Goal: Information Seeking & Learning: Check status

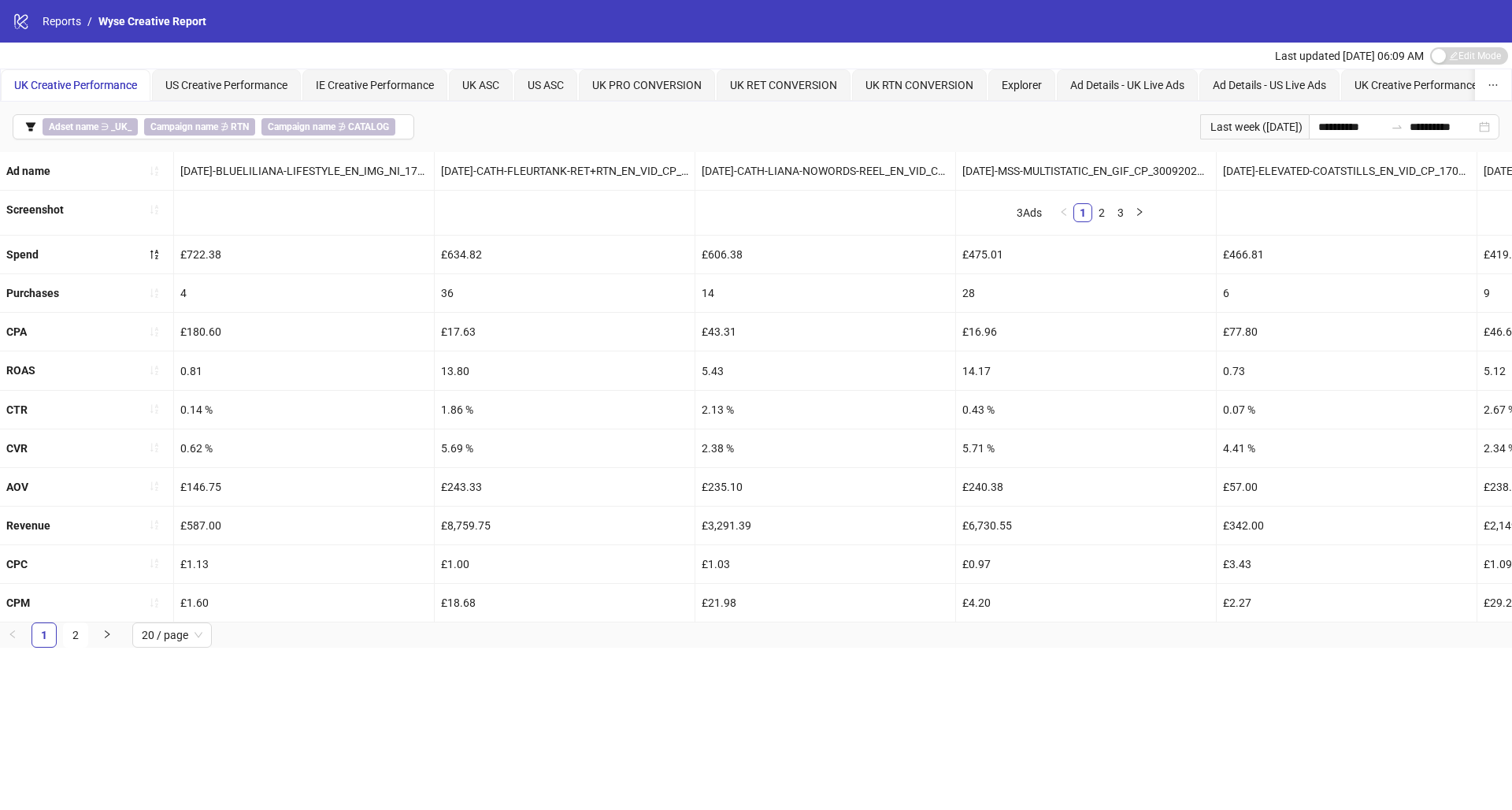
drag, startPoint x: 827, startPoint y: 287, endPoint x: 419, endPoint y: 716, distance: 592.0
click at [419, 716] on div "**********" at bounding box center [756, 405] width 1512 height 810
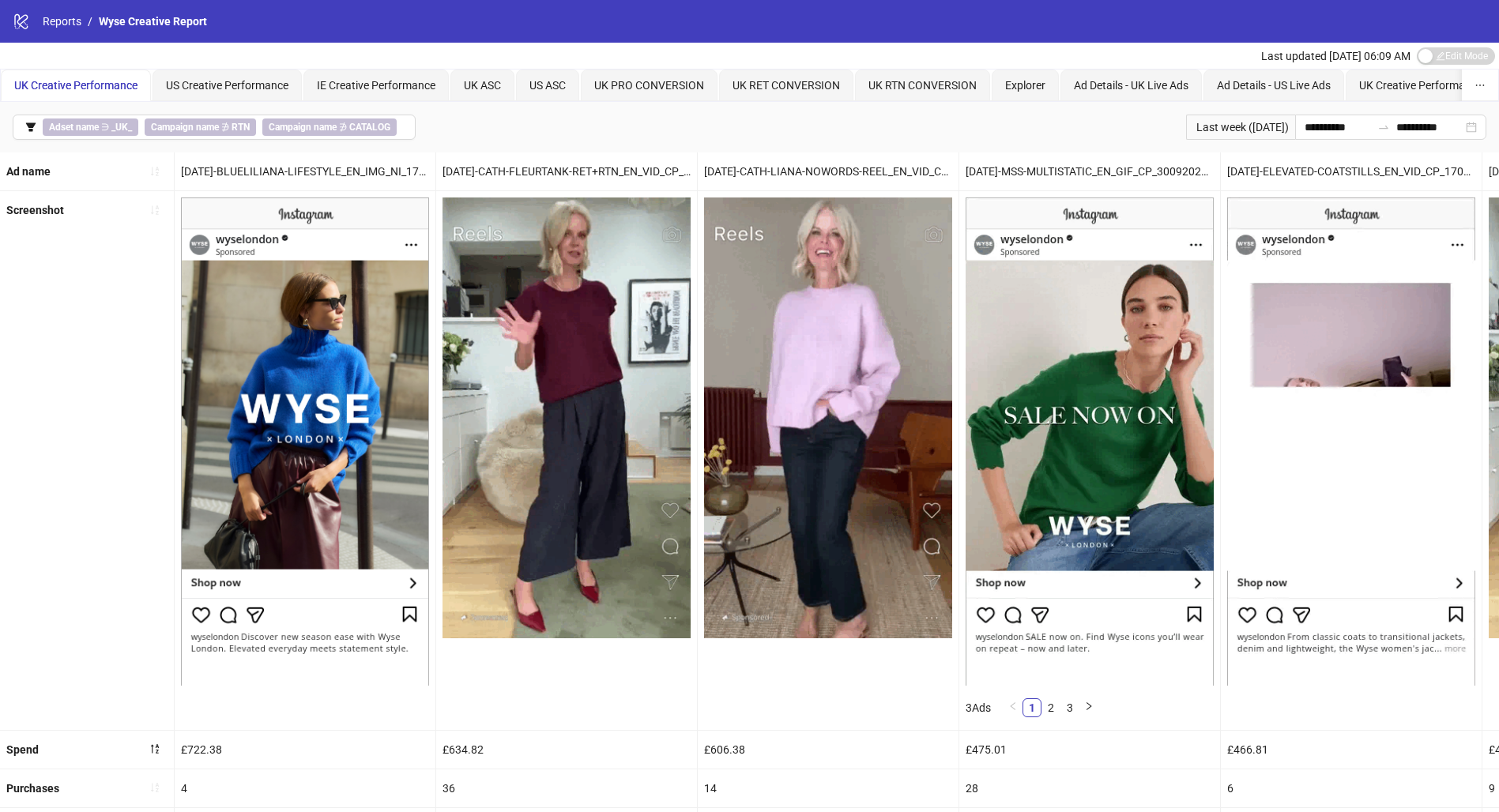
click at [27, 132] on span "button" at bounding box center [31, 126] width 11 height 12
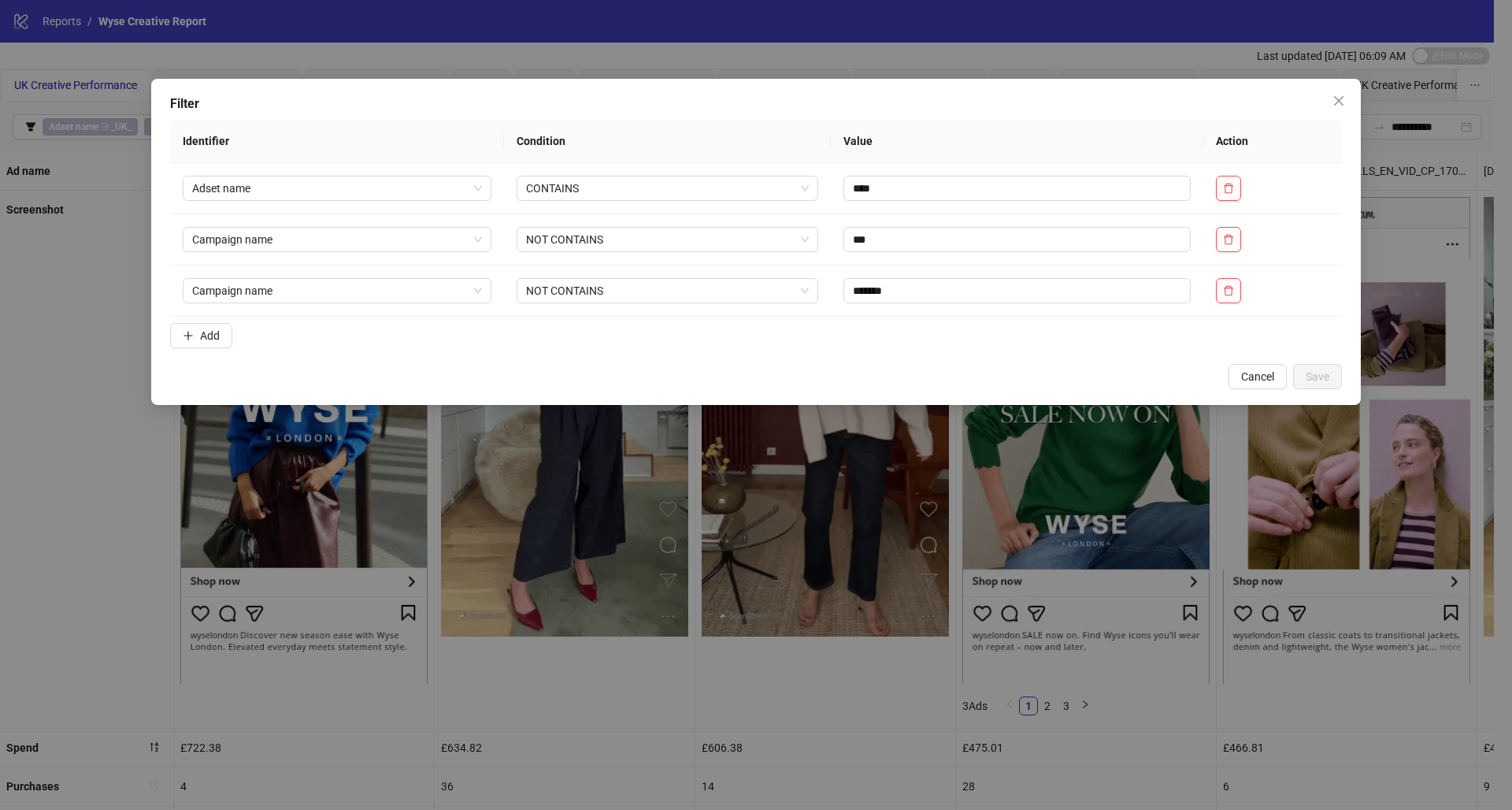
click at [1345, 97] on span "Close" at bounding box center [1338, 100] width 25 height 12
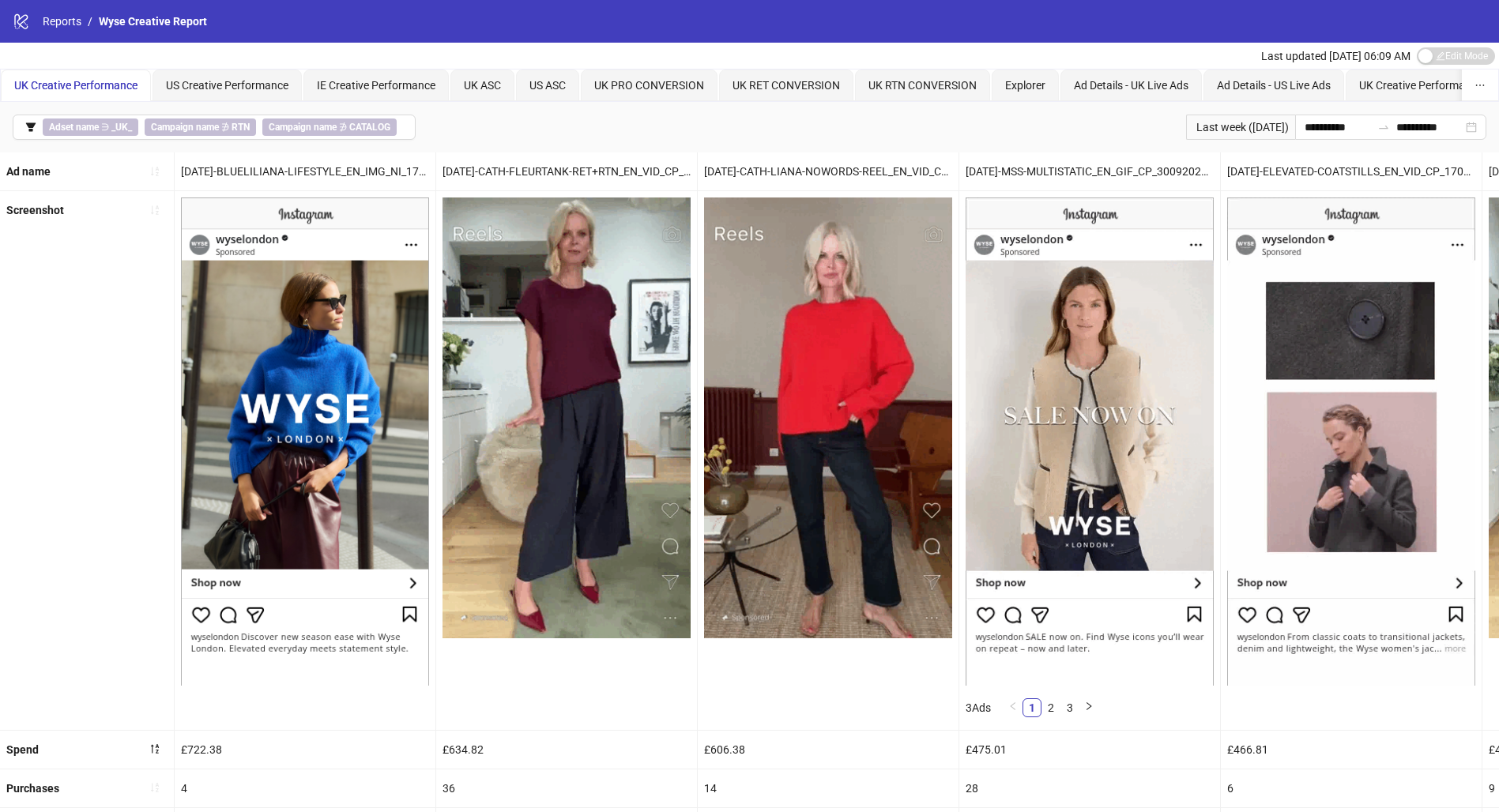
scroll to position [348, 0]
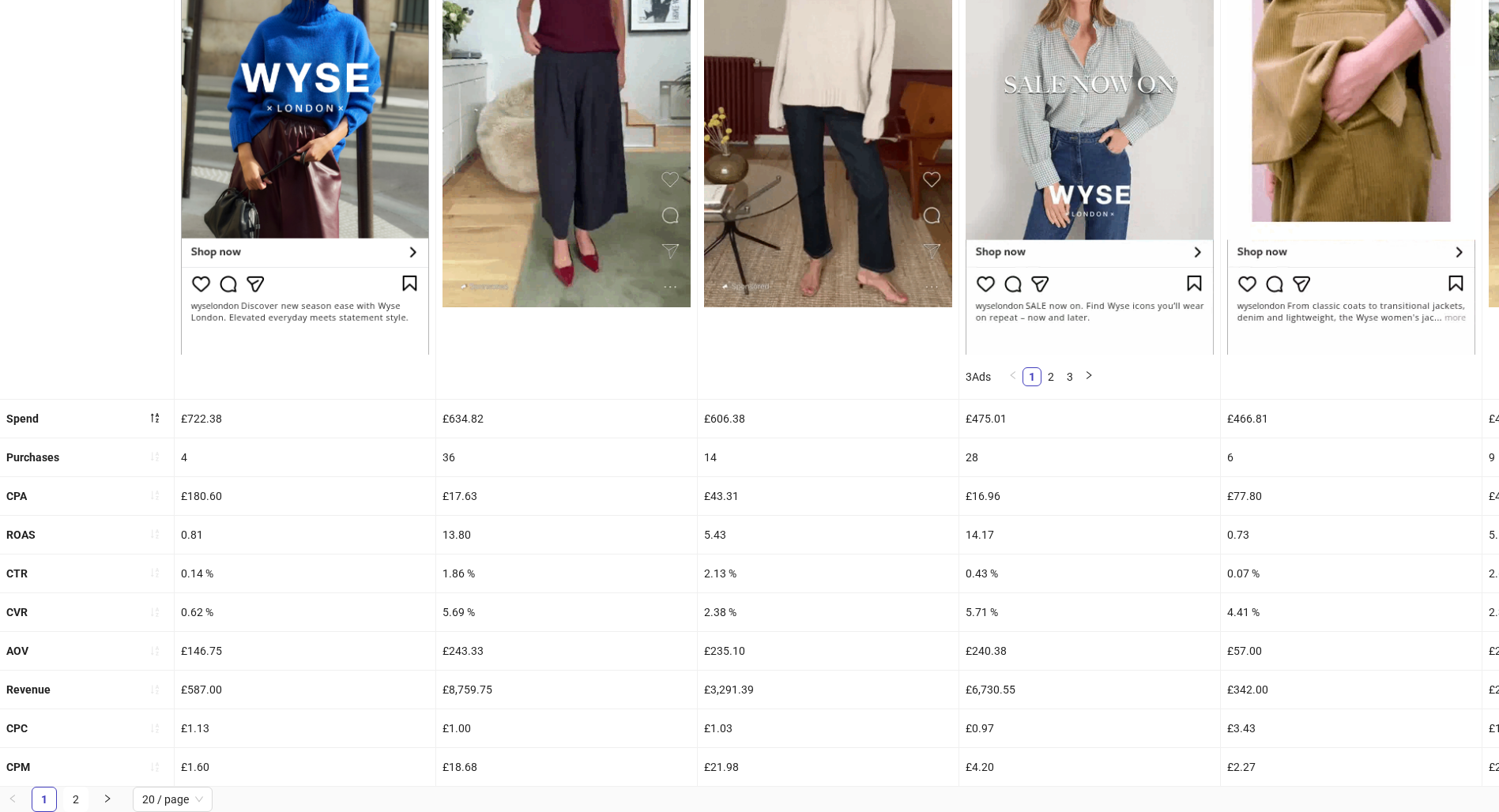
click at [165, 444] on button "button" at bounding box center [154, 457] width 25 height 25
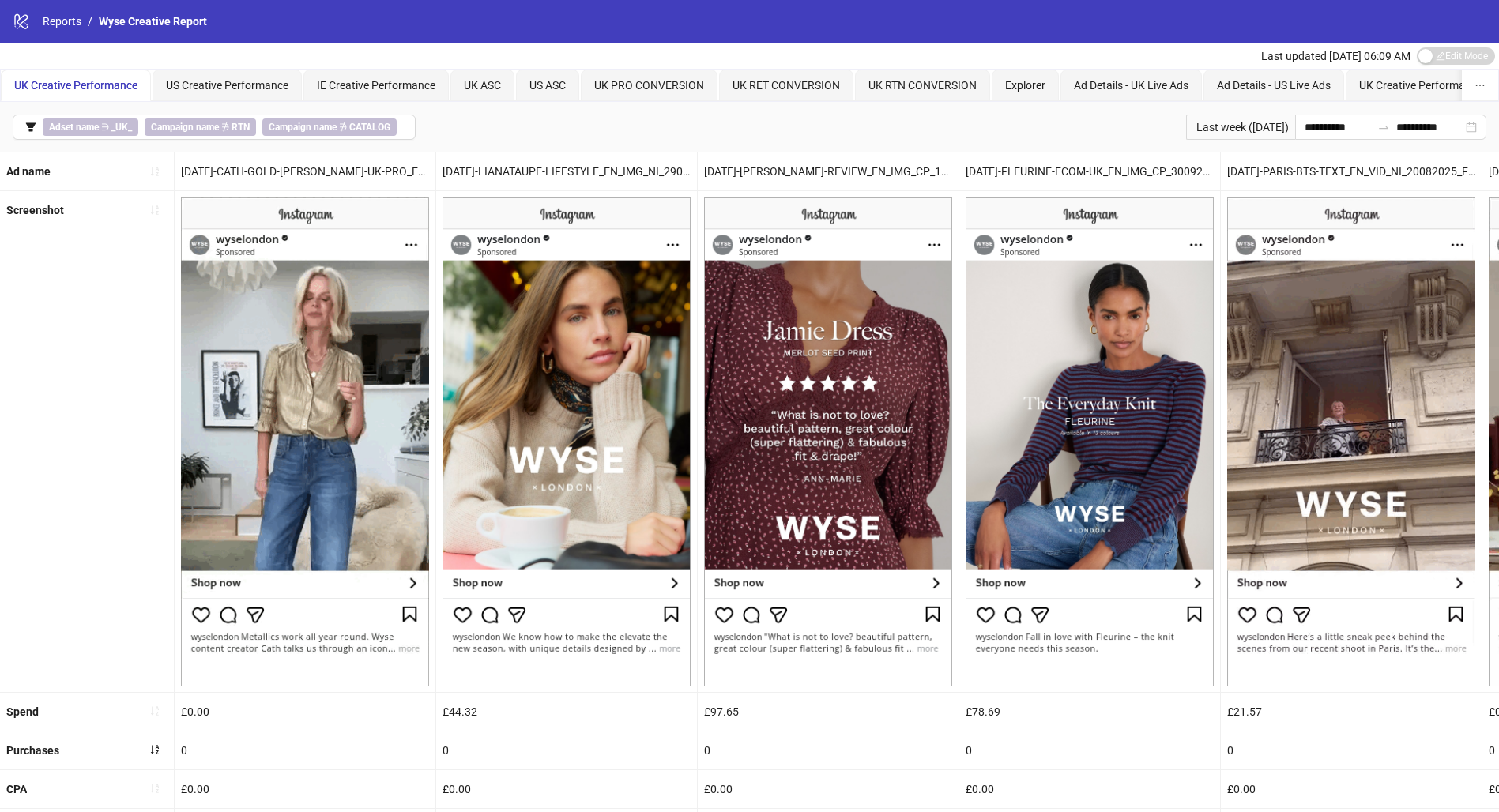
scroll to position [118, 0]
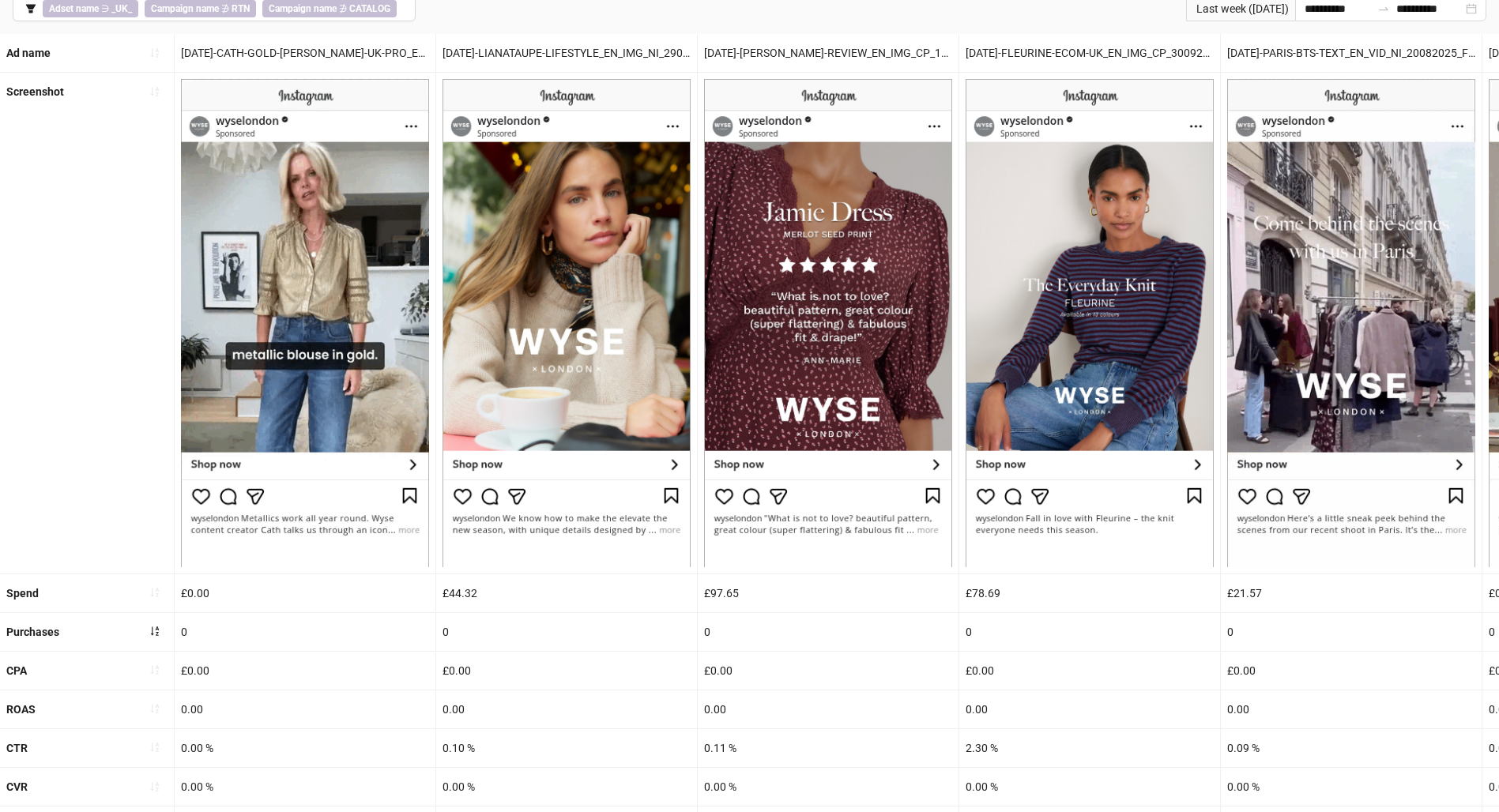
click at [155, 638] on button "button" at bounding box center [154, 631] width 25 height 25
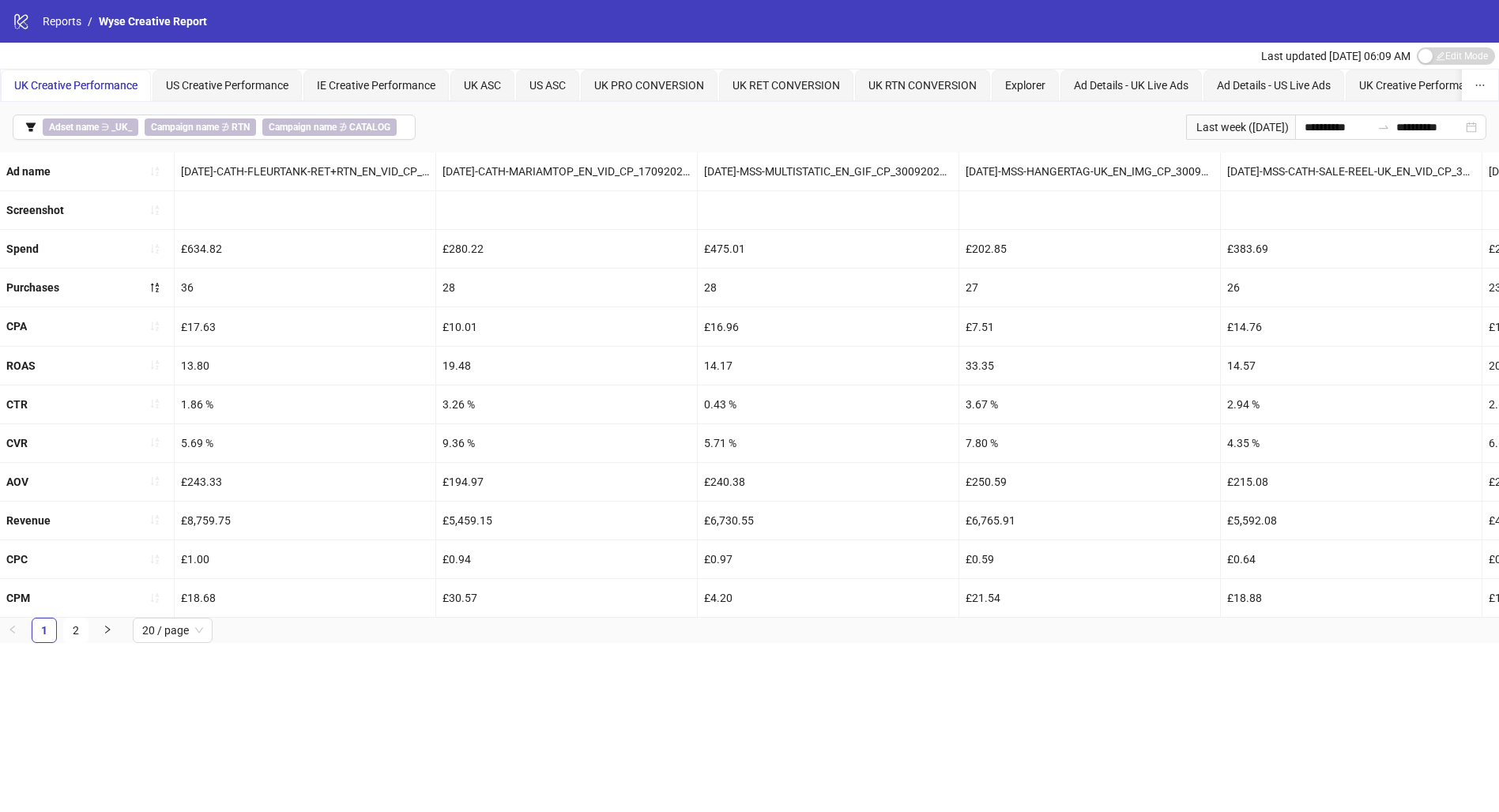
scroll to position [0, 0]
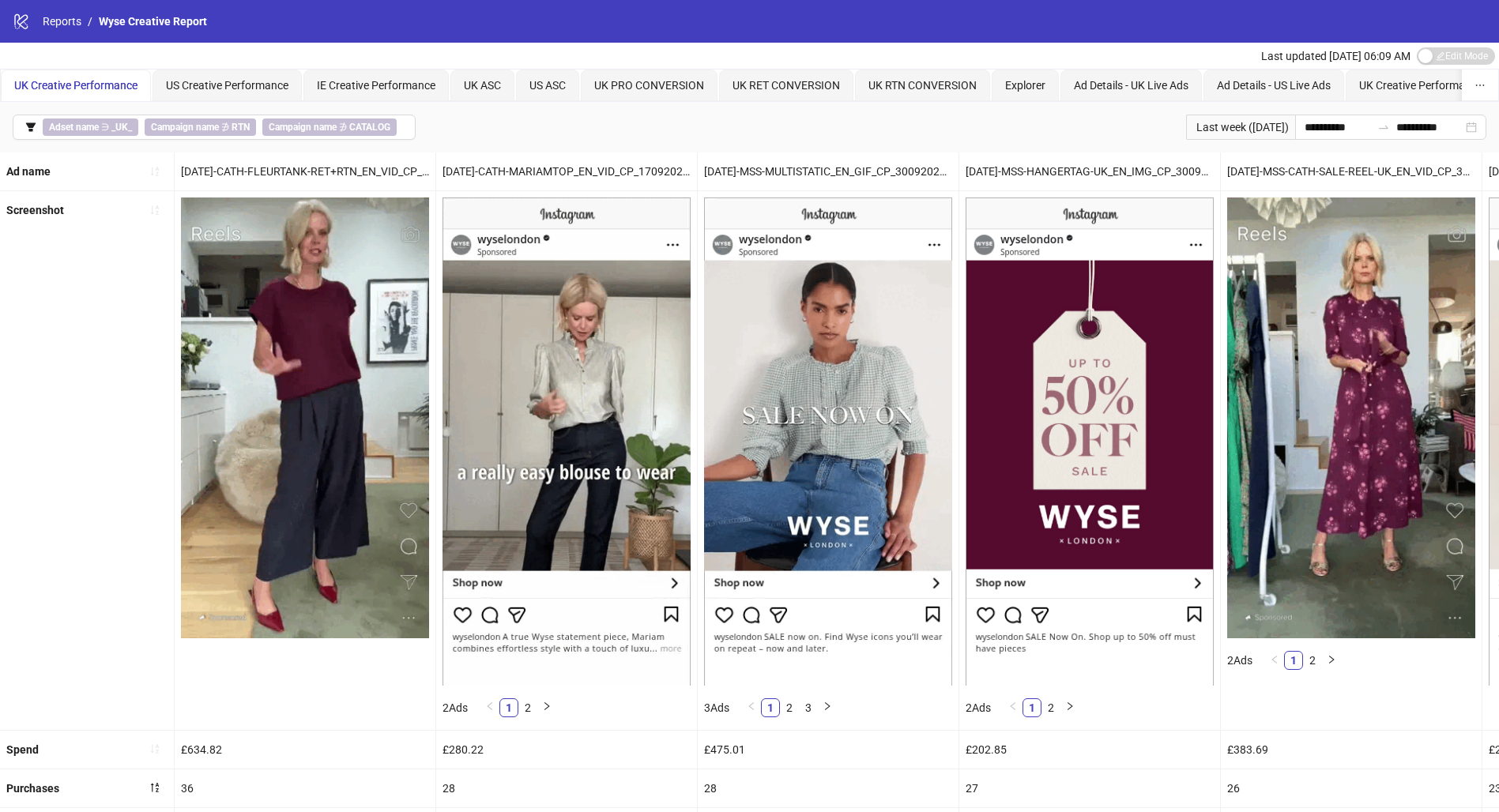
click at [33, 123] on icon "filter" at bounding box center [31, 126] width 10 height 9
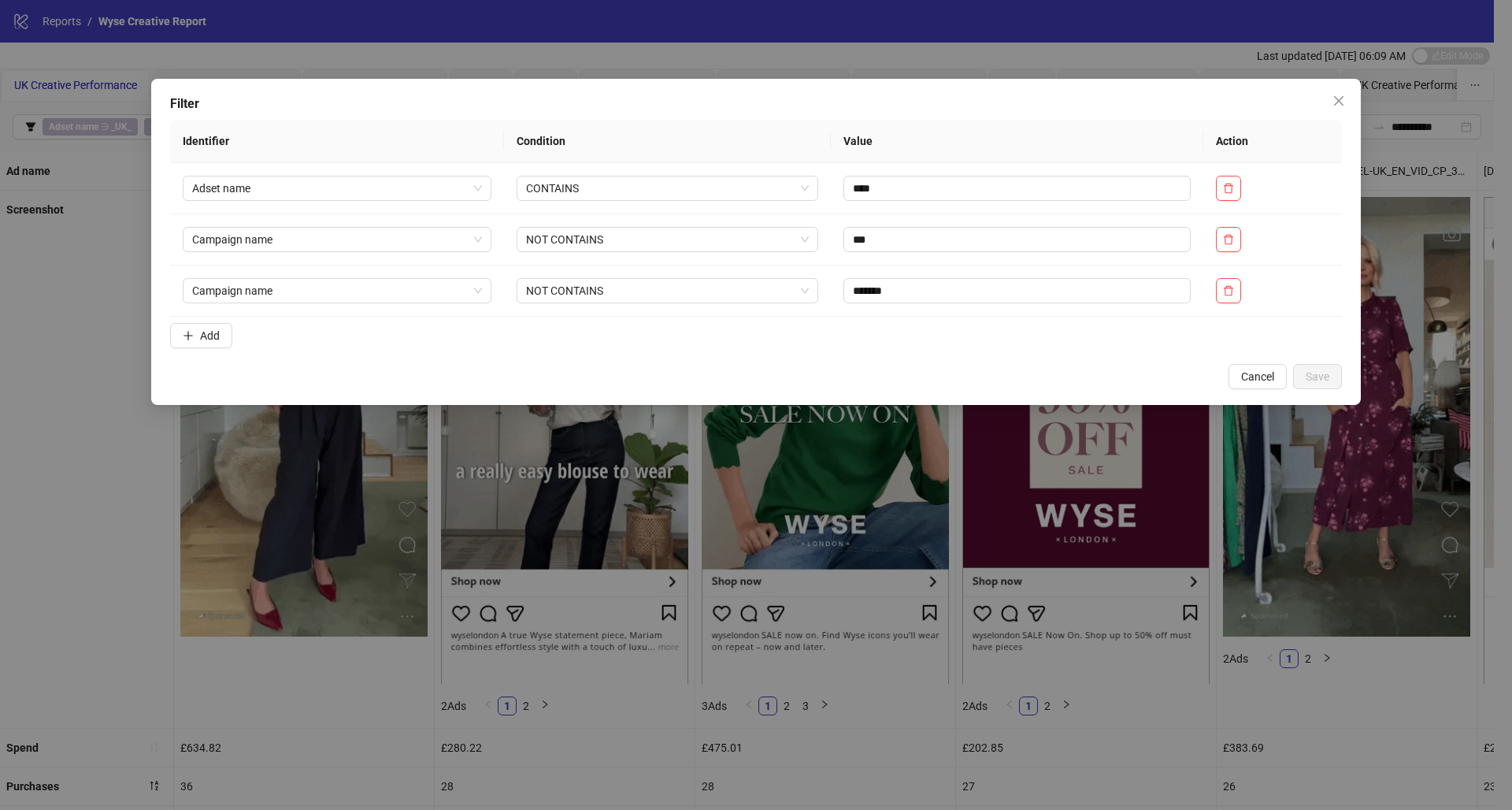
click at [208, 337] on span "Add" at bounding box center [210, 335] width 20 height 12
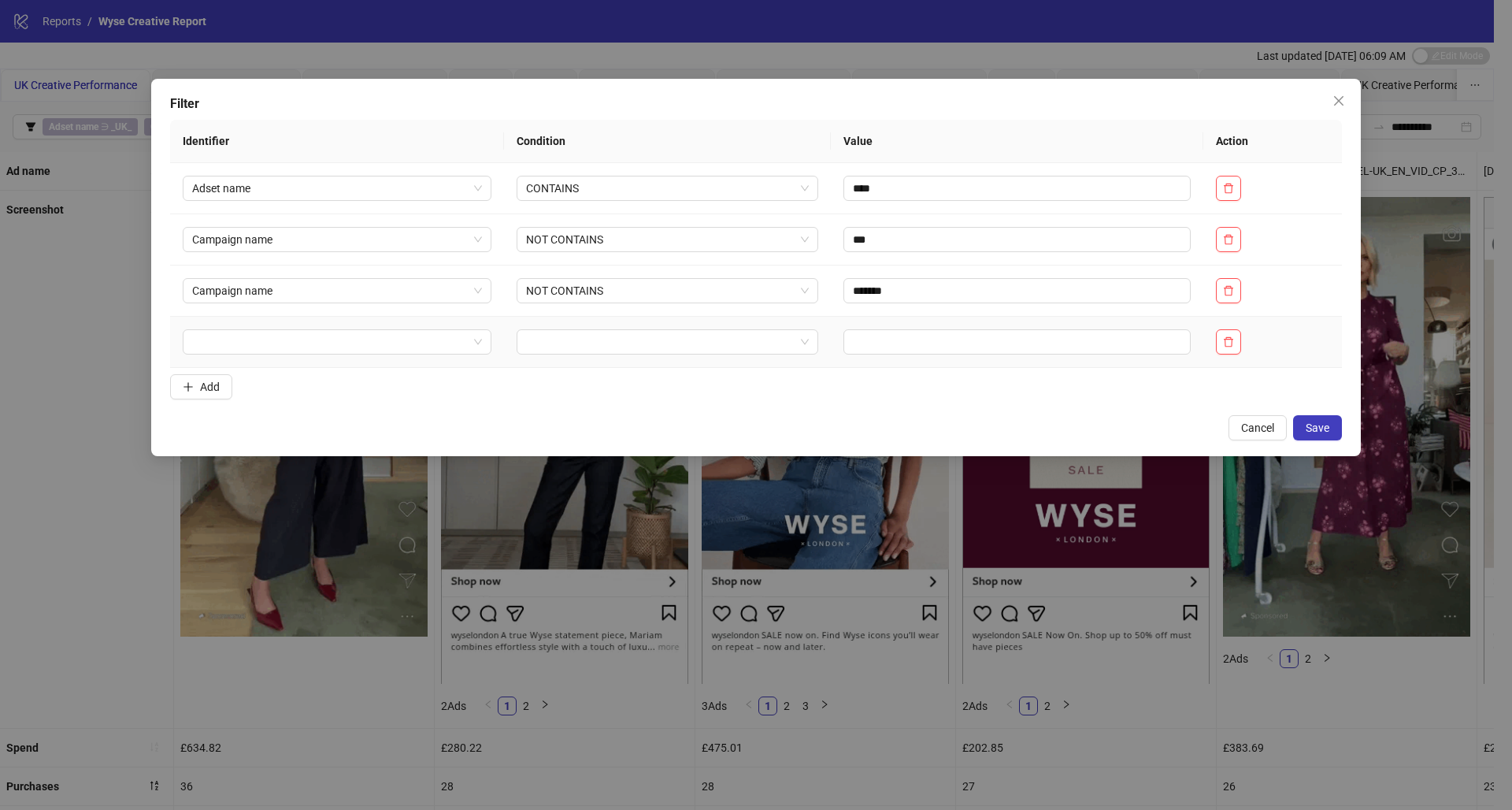
click at [315, 346] on input "search" at bounding box center [329, 342] width 276 height 24
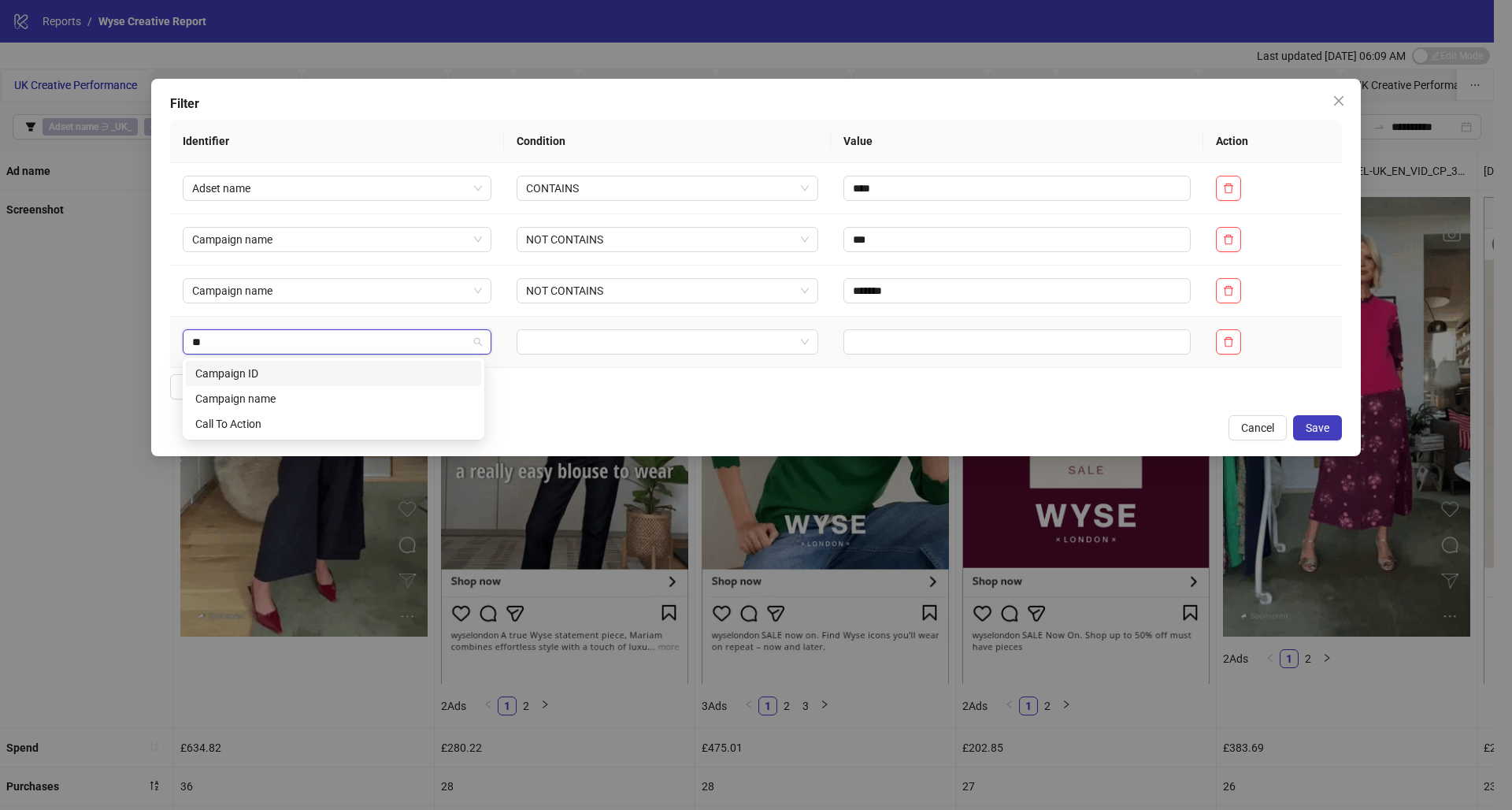
type input "***"
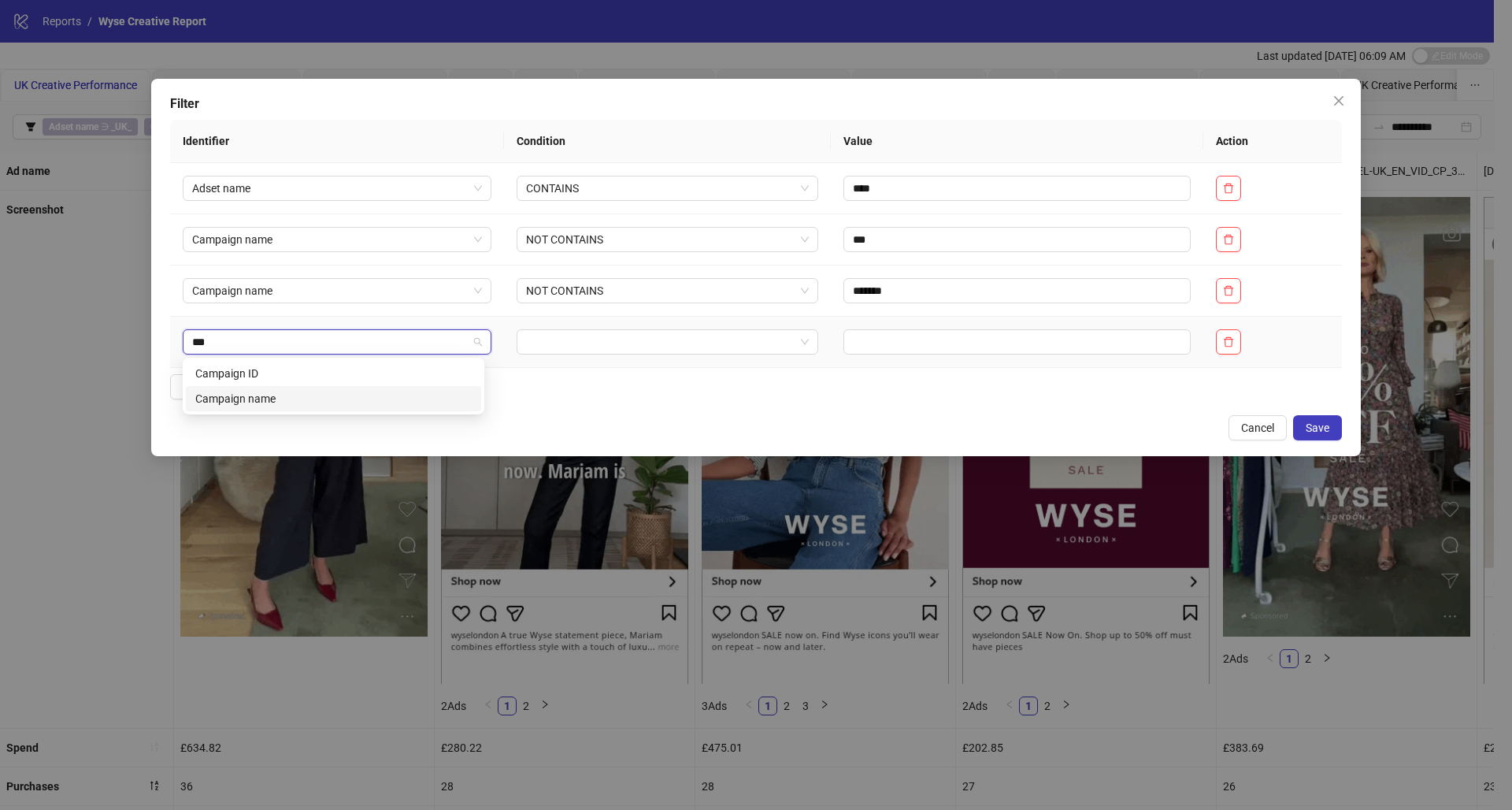
click at [311, 407] on div "Campaign name" at bounding box center [333, 398] width 295 height 25
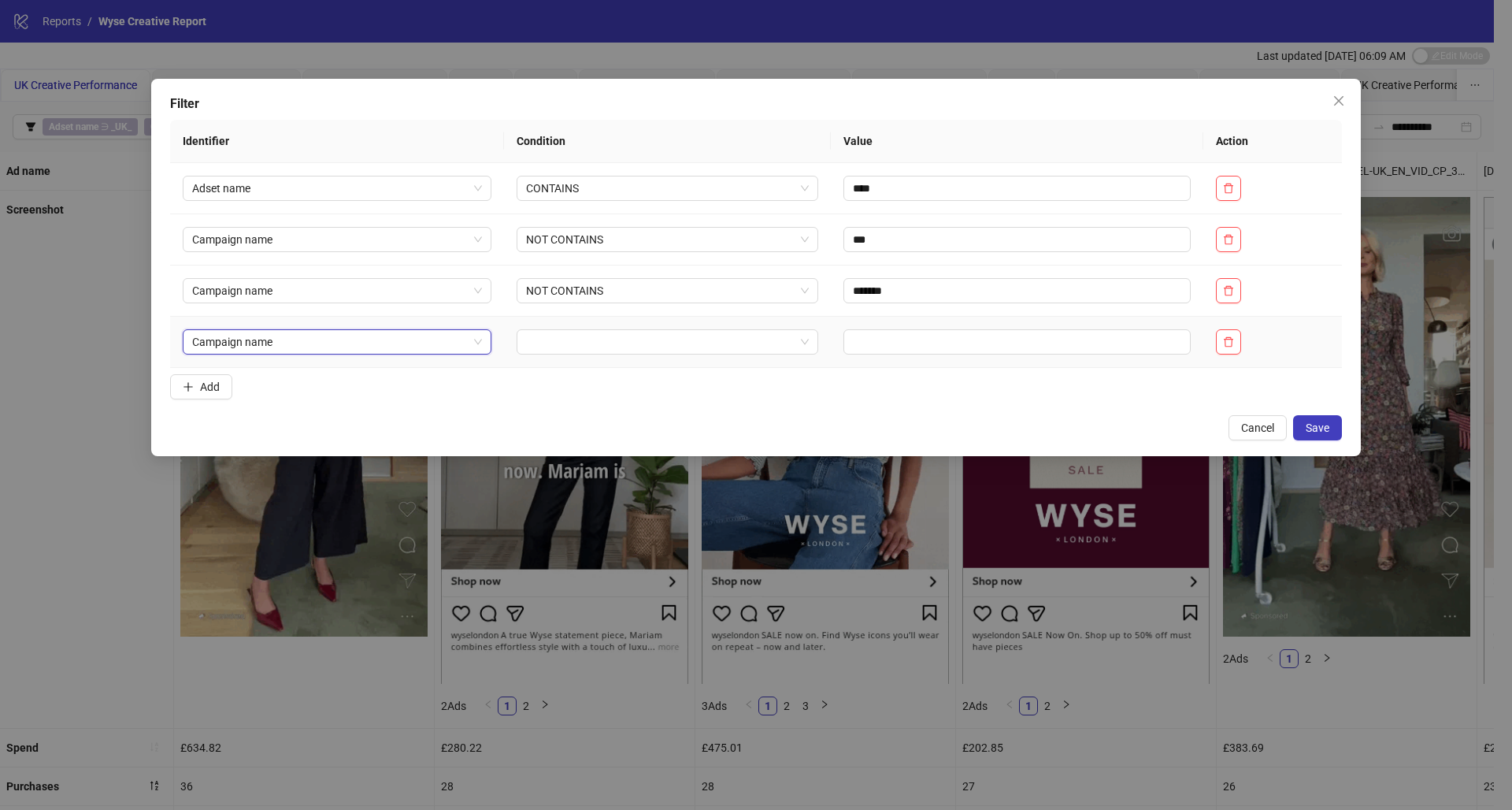
click at [630, 330] on input "search" at bounding box center [660, 342] width 268 height 24
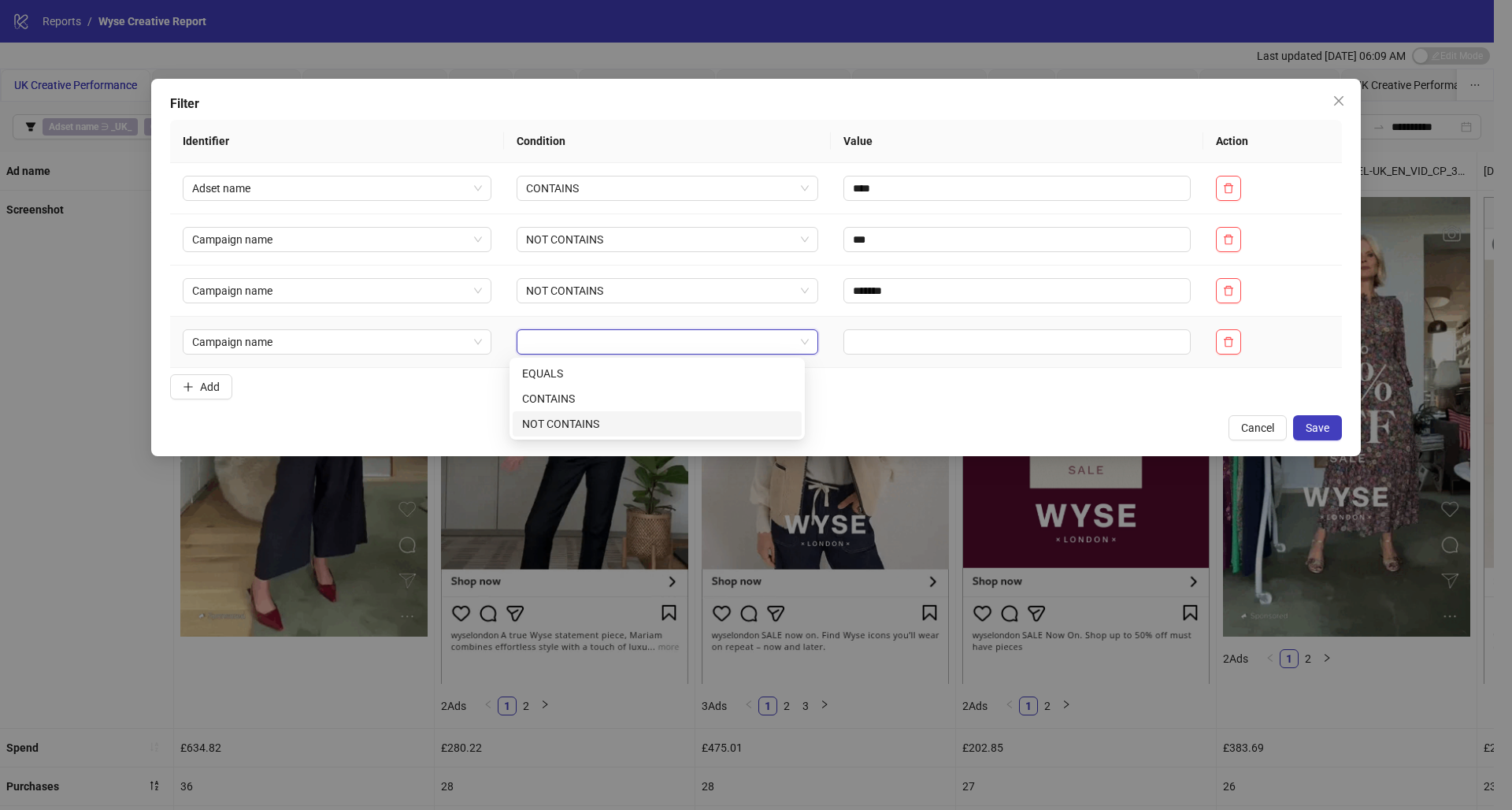
click at [590, 428] on div "NOT CONTAINS" at bounding box center [657, 423] width 270 height 17
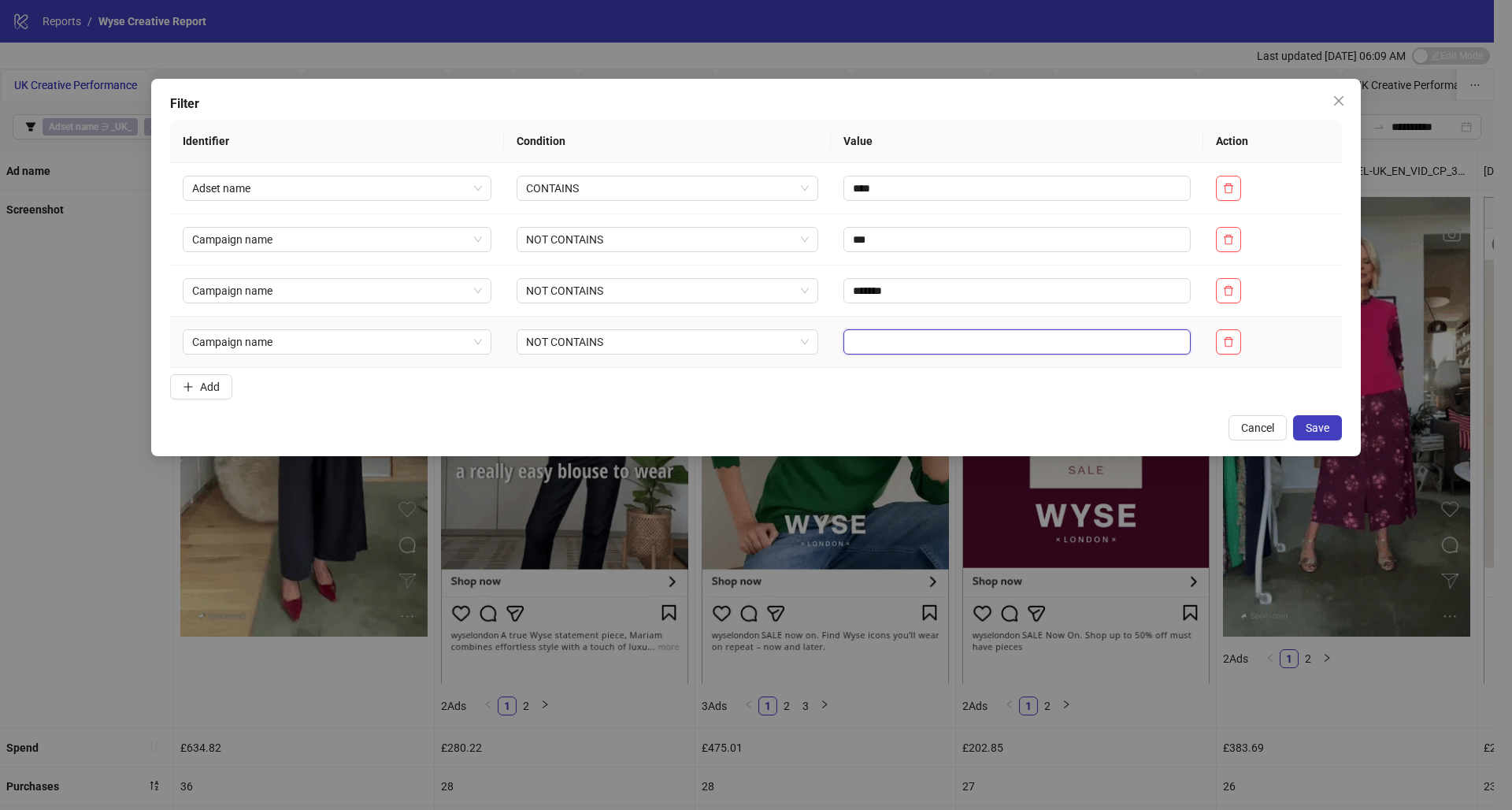
click at [897, 341] on input "text" at bounding box center [1016, 342] width 347 height 25
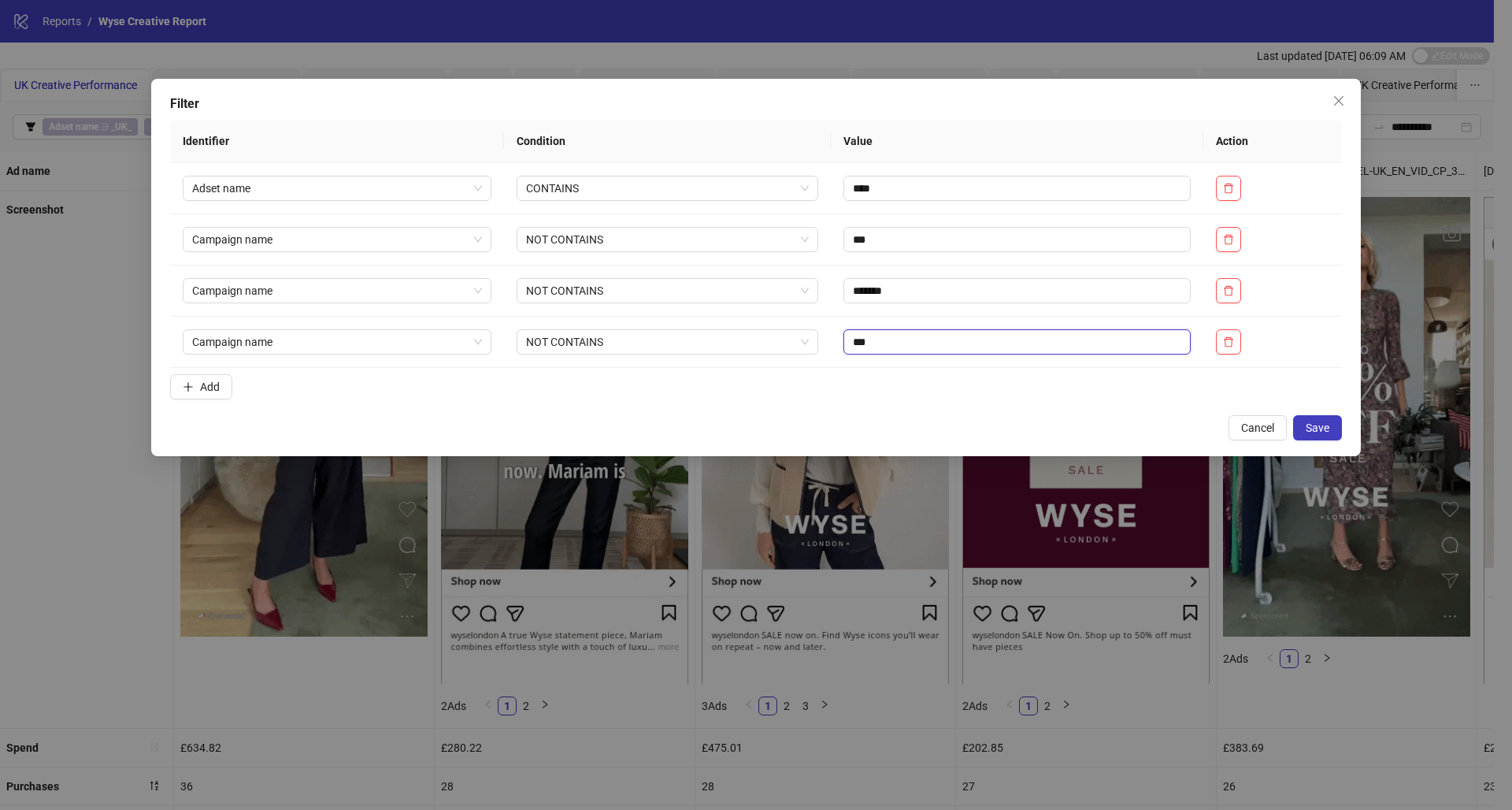
type input "***"
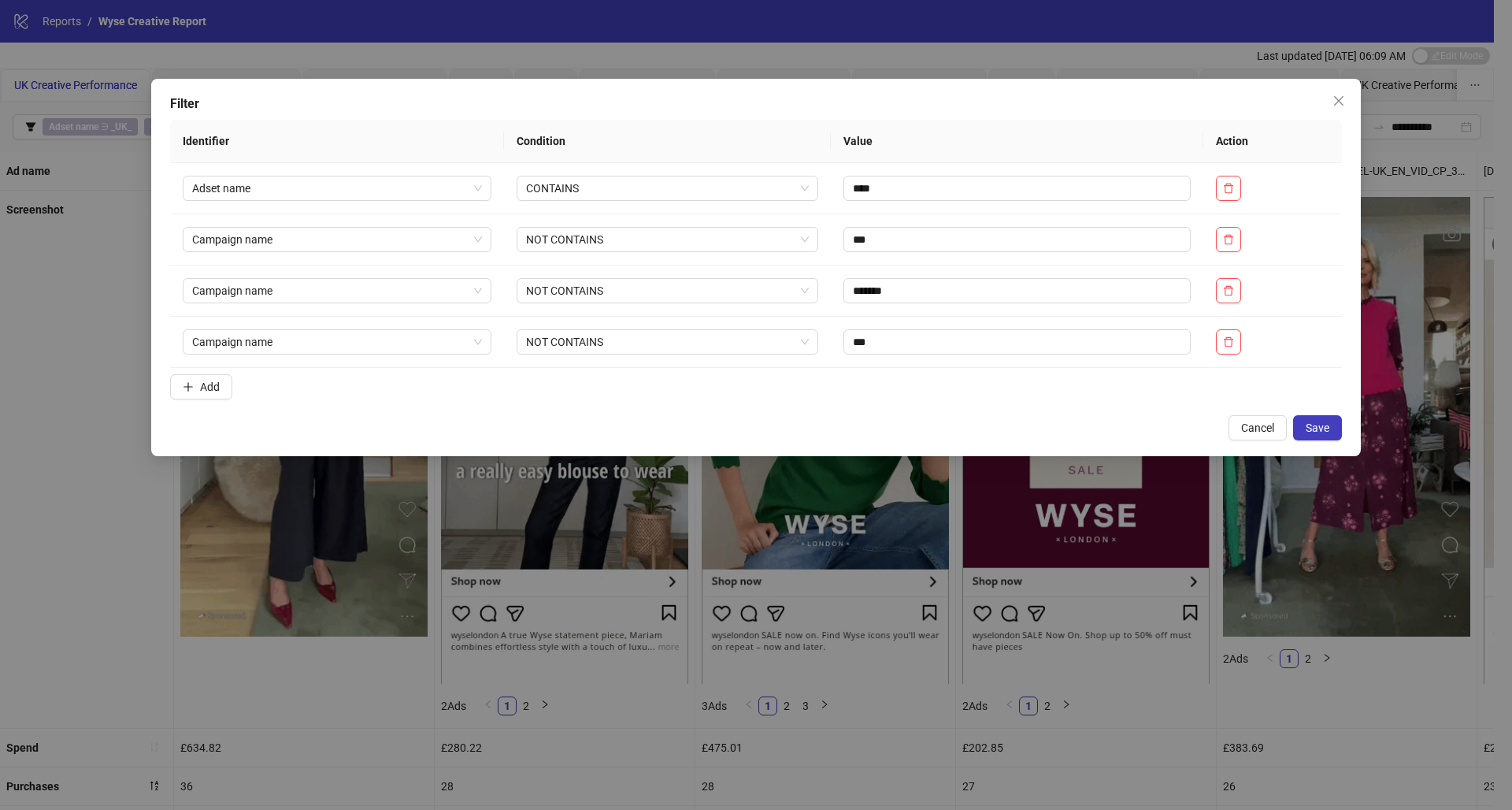
click at [1319, 425] on span "Save" at bounding box center [1317, 427] width 24 height 12
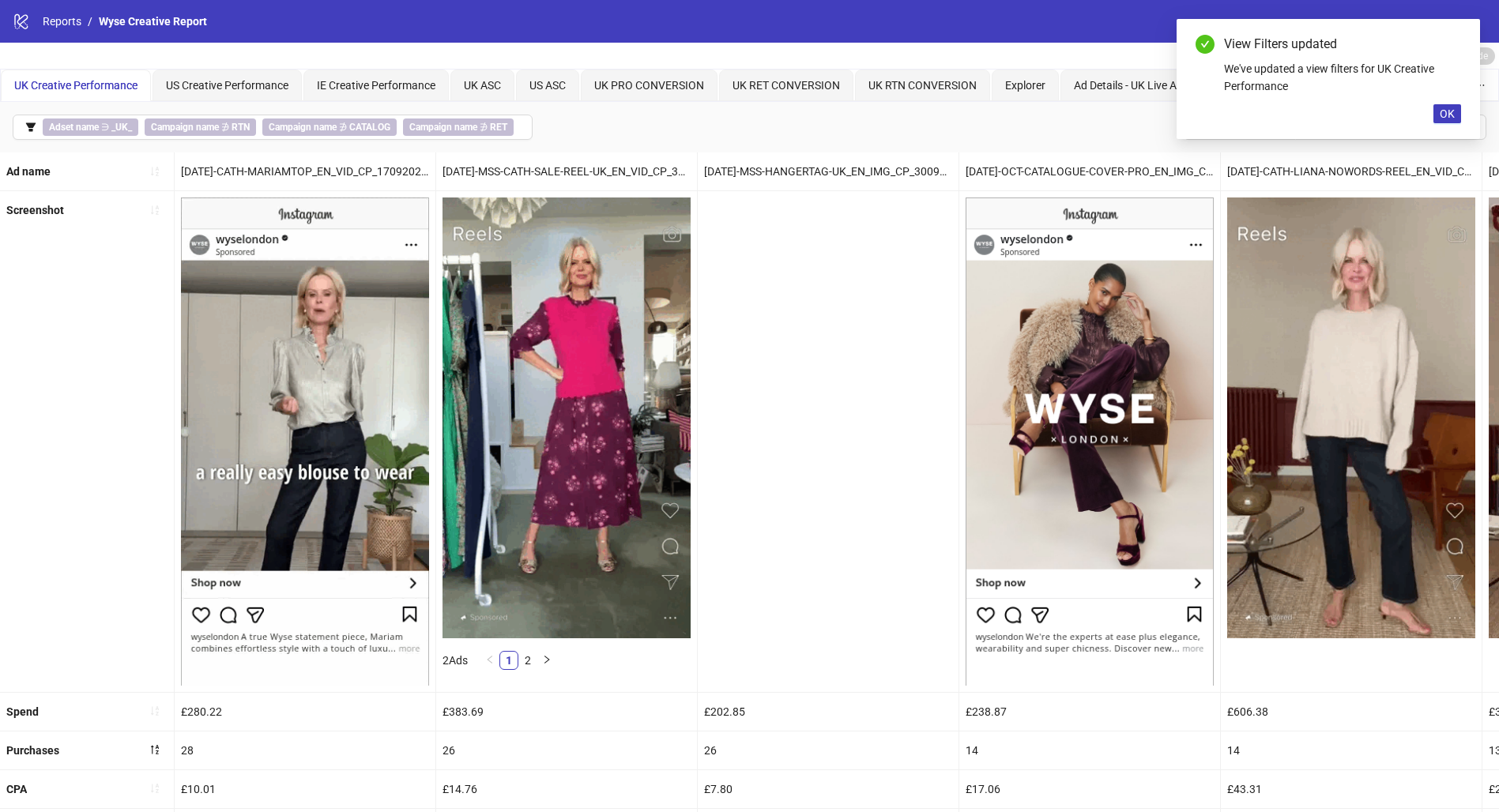
drag, startPoint x: 1453, startPoint y: 120, endPoint x: 1444, endPoint y: 116, distance: 9.8
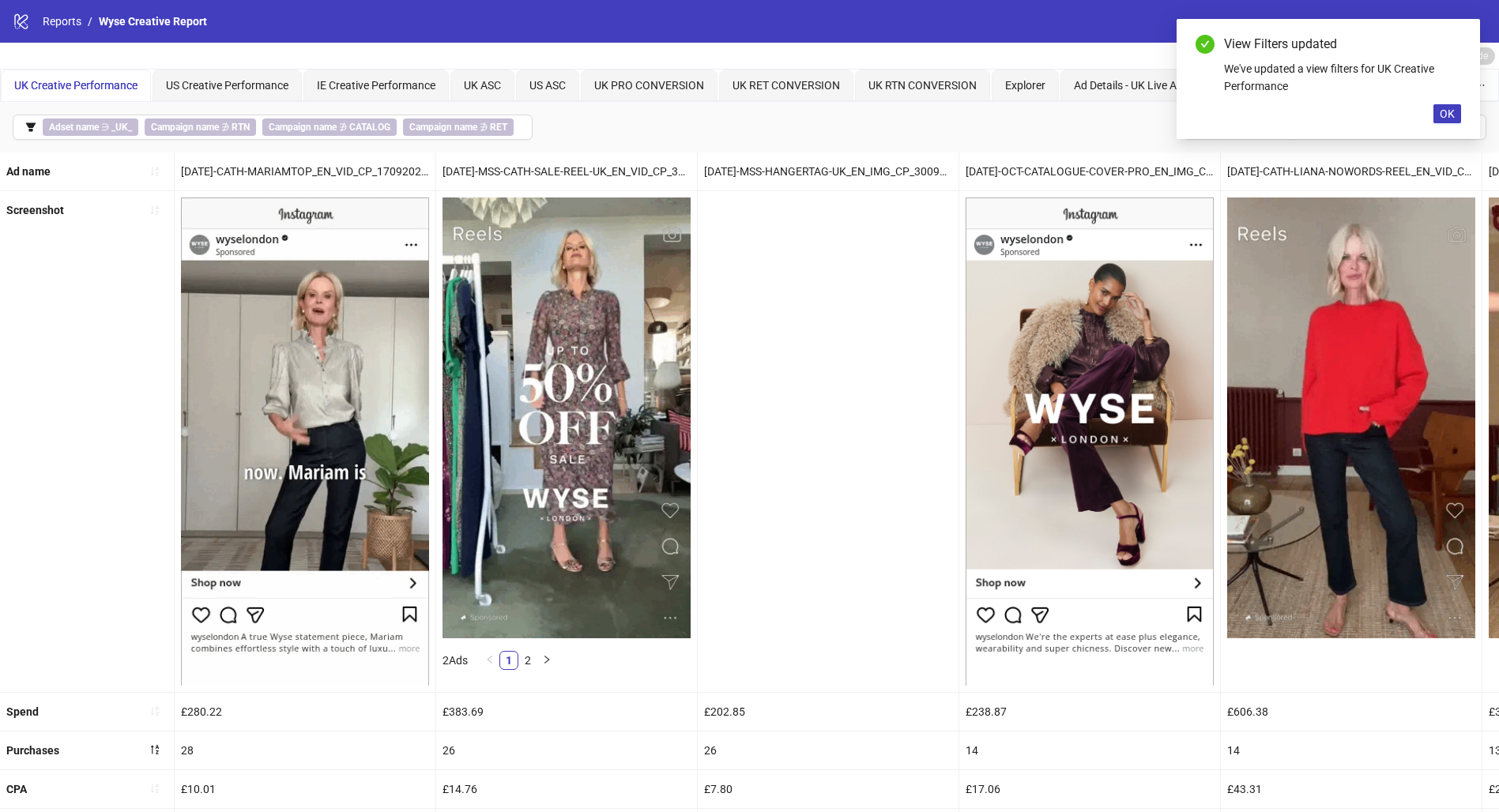
click at [1449, 120] on button "OK" at bounding box center [1447, 113] width 28 height 19
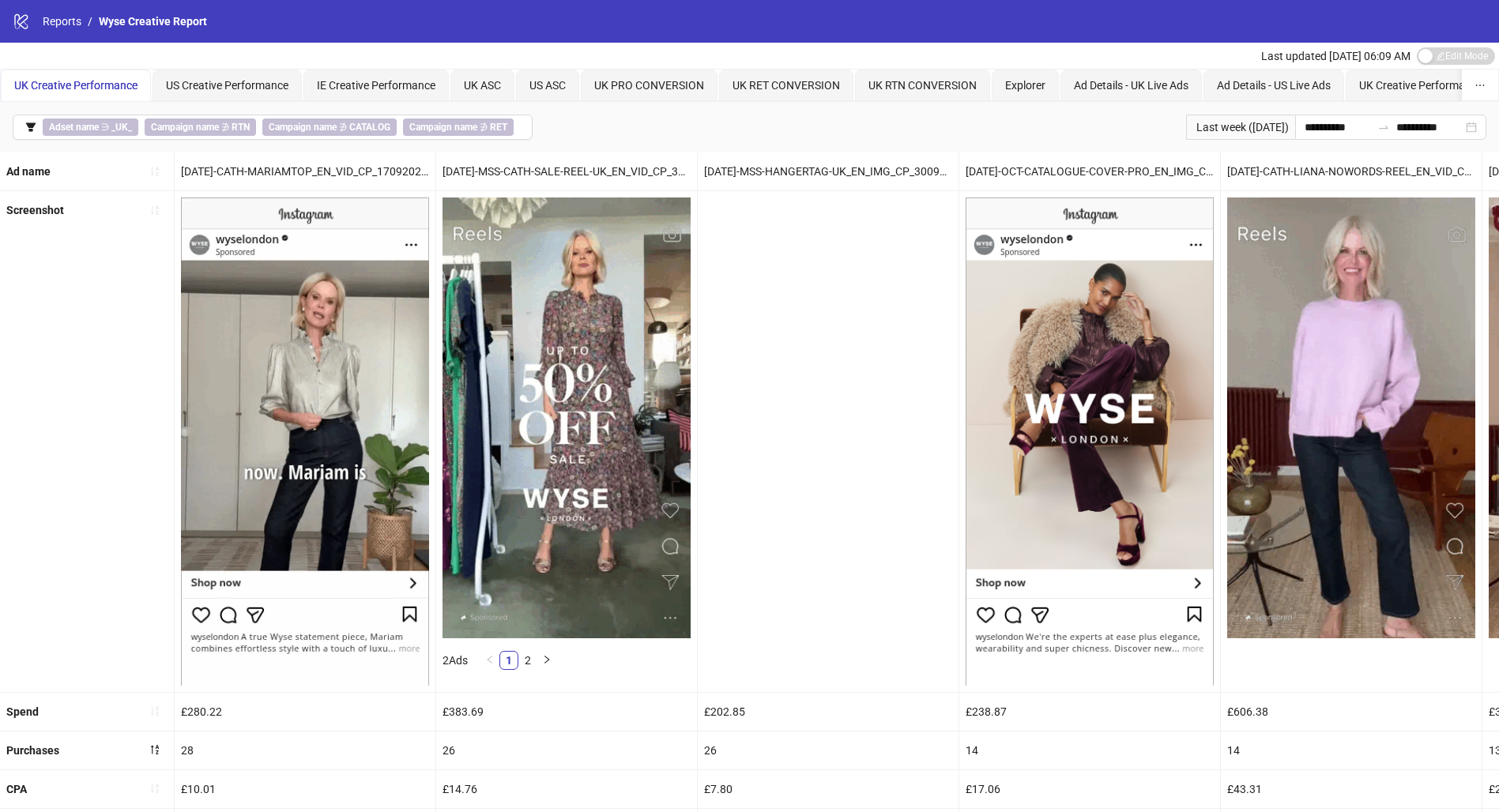
scroll to position [311, 0]
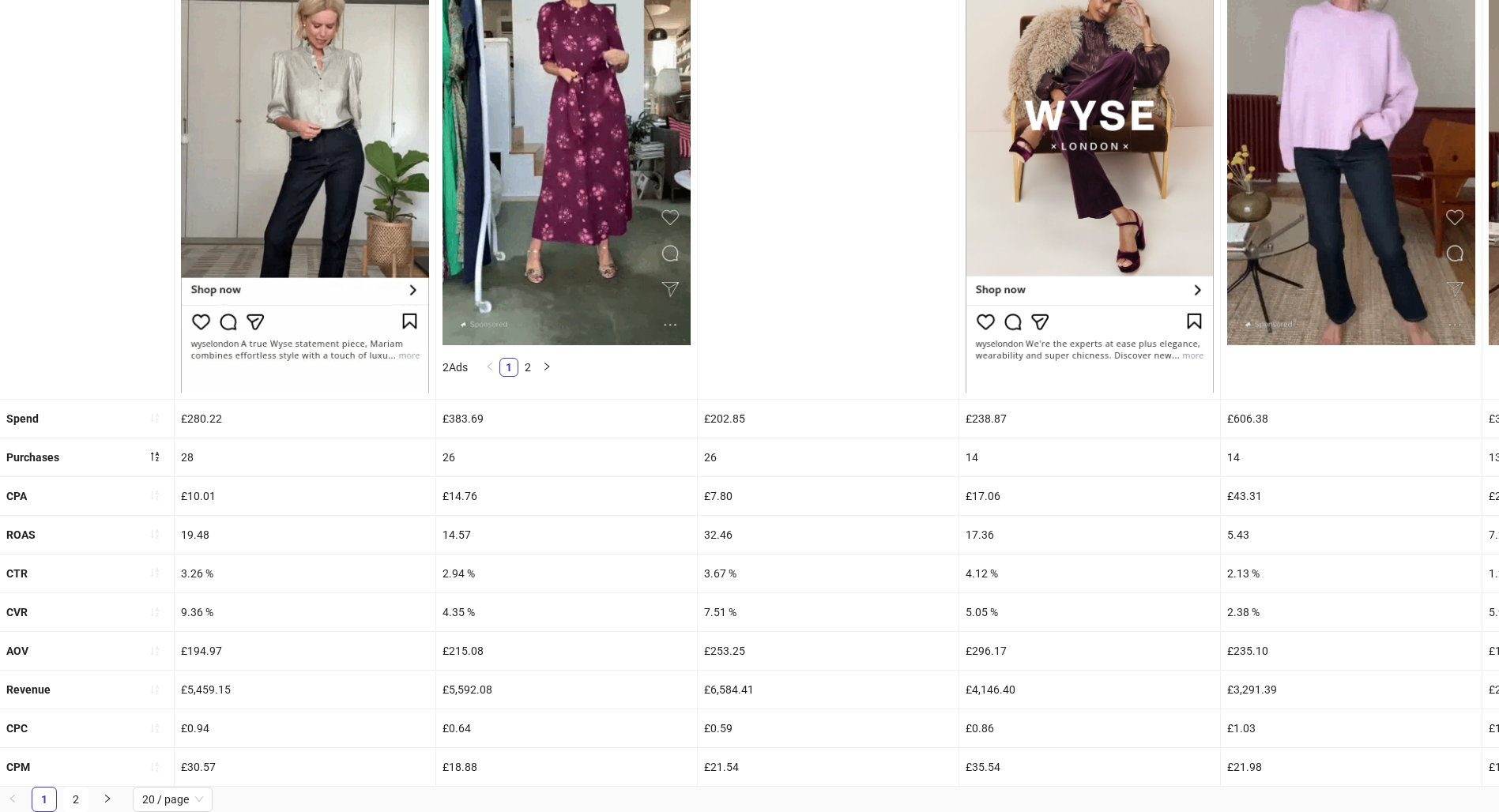
click at [0, 221] on div "Screenshot" at bounding box center [87, 148] width 175 height 500
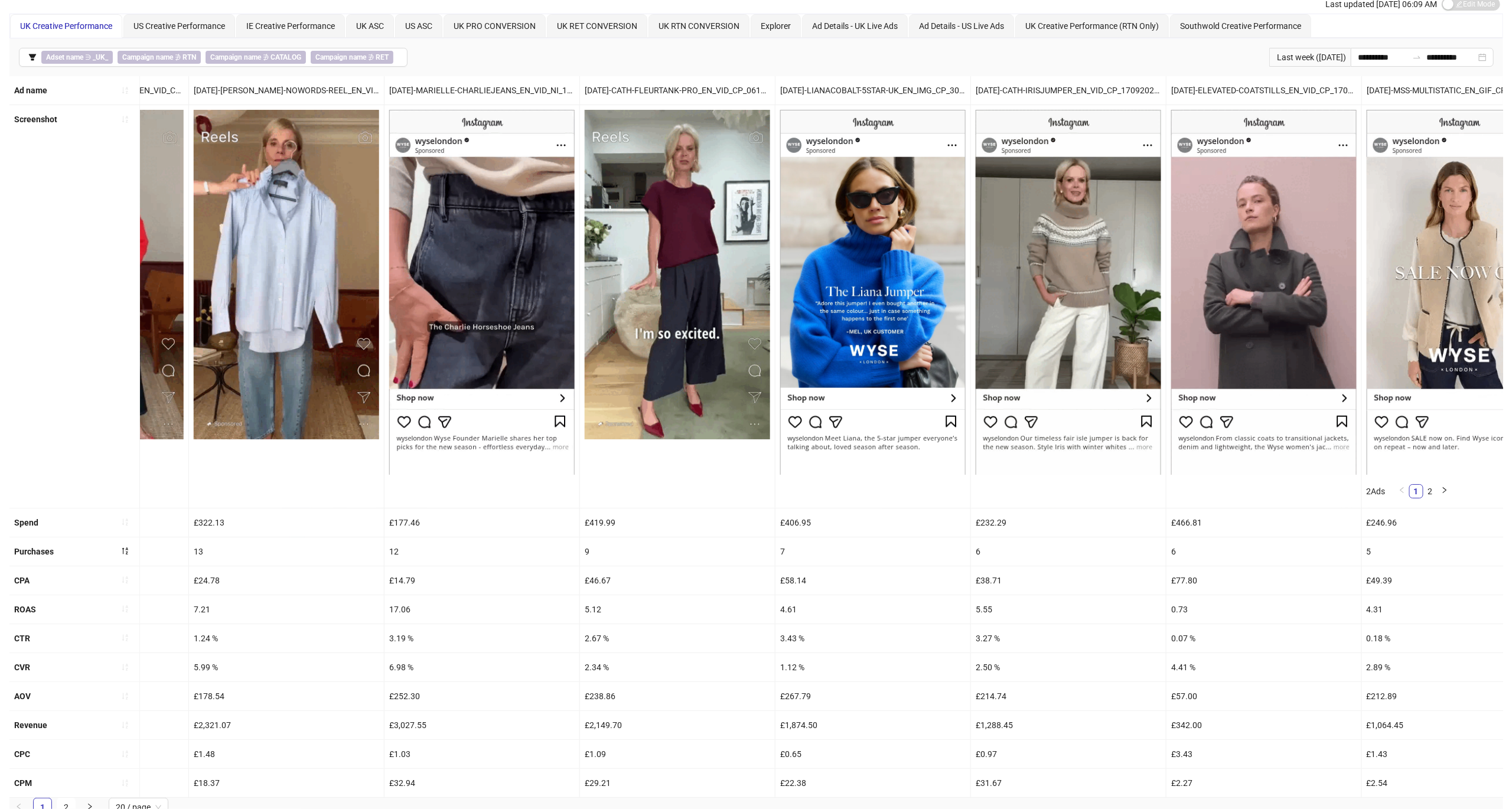
scroll to position [0, 976]
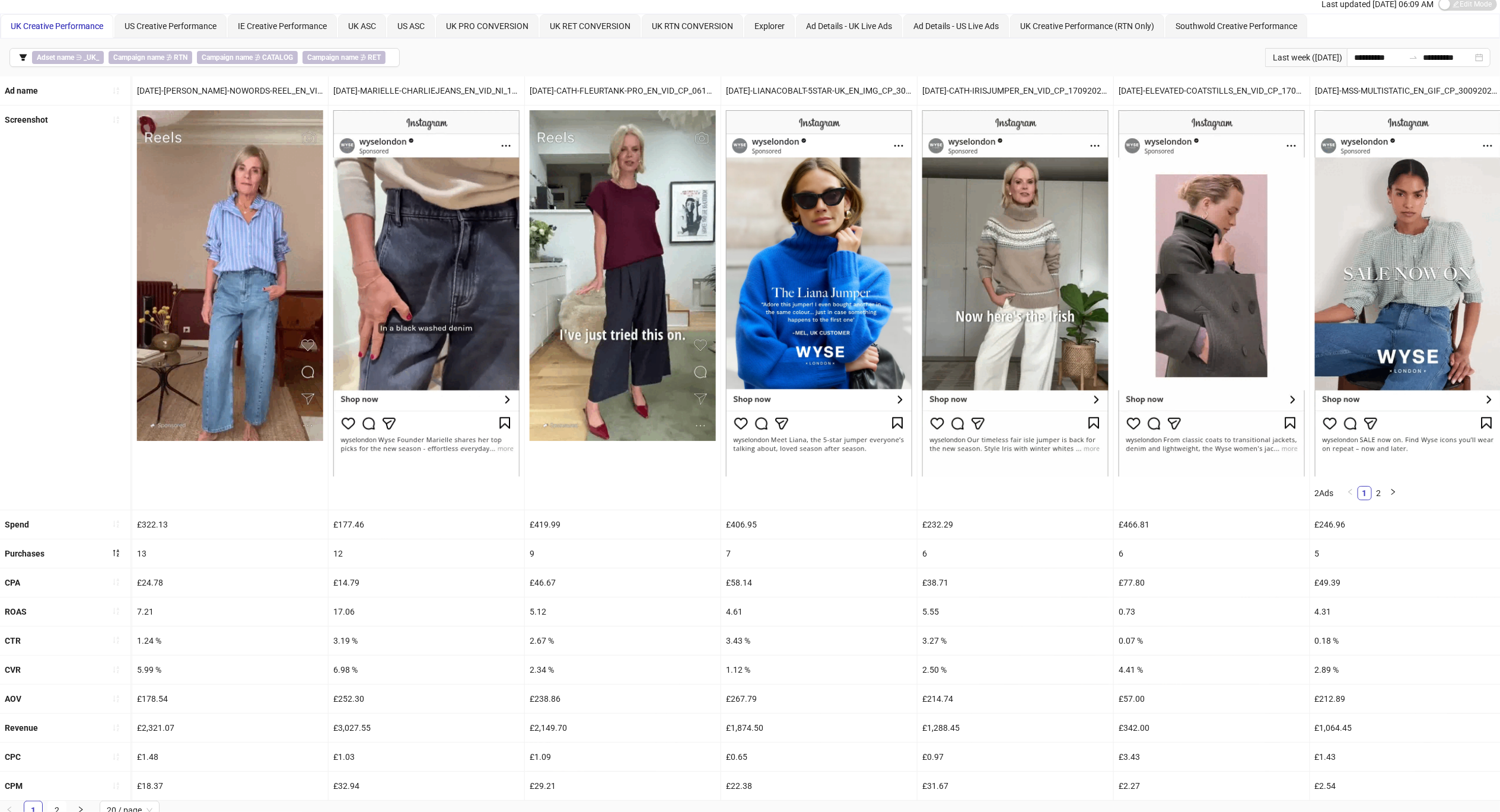
click at [26, 56] on icon "filter" at bounding box center [23, 58] width 9 height 9
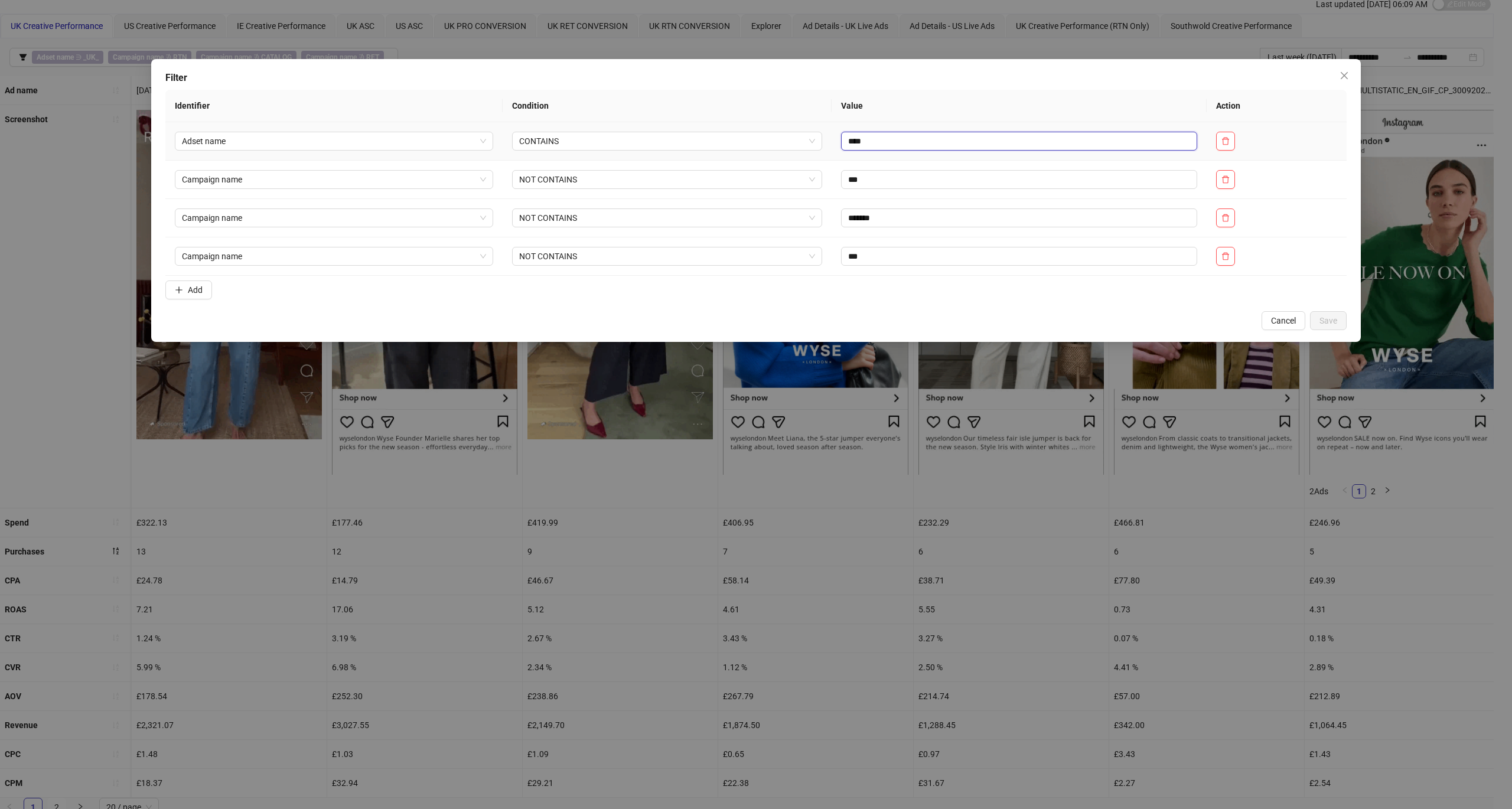
click at [849, 143] on input "****" at bounding box center [1019, 141] width 356 height 19
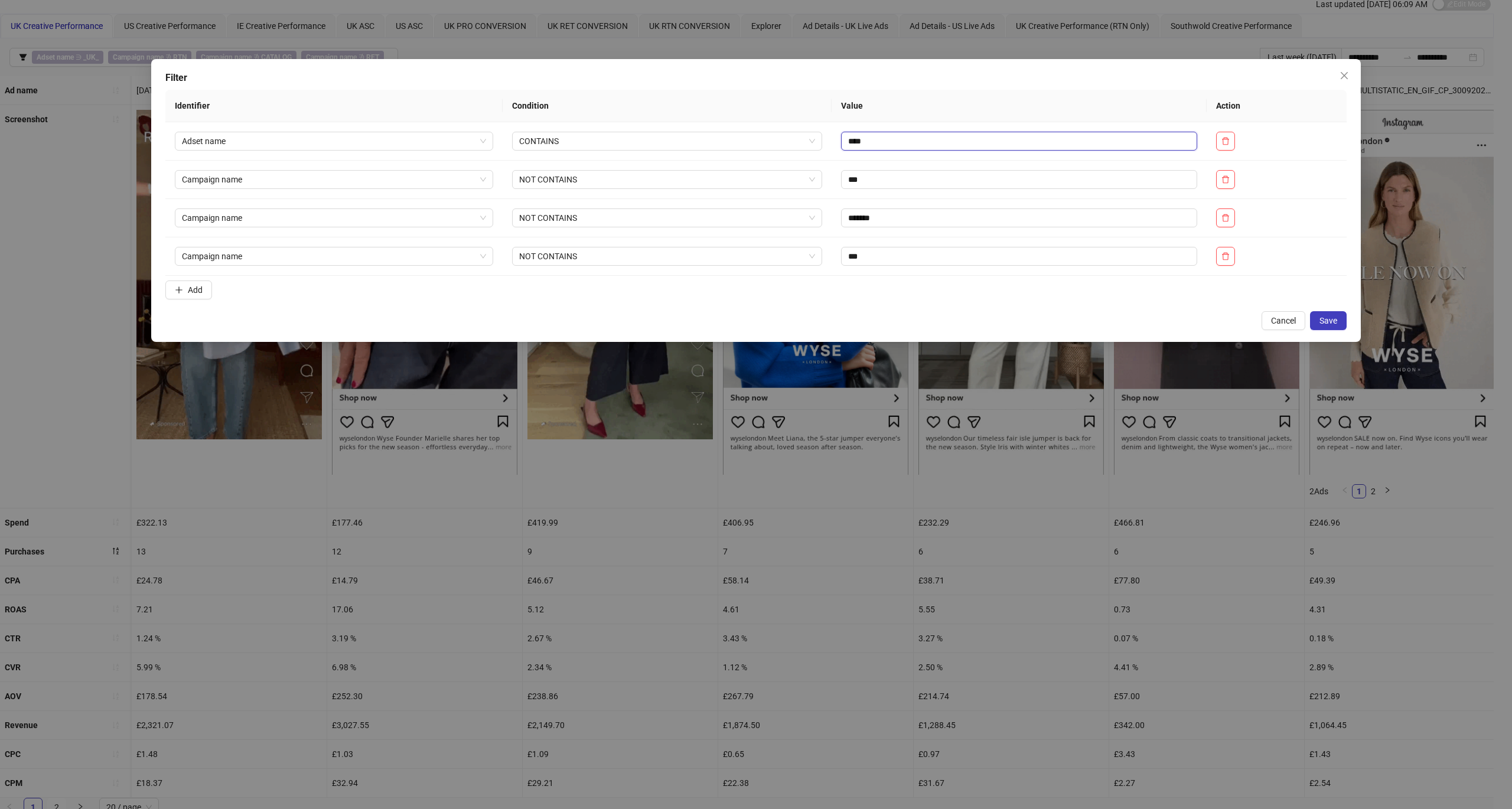
type input "****"
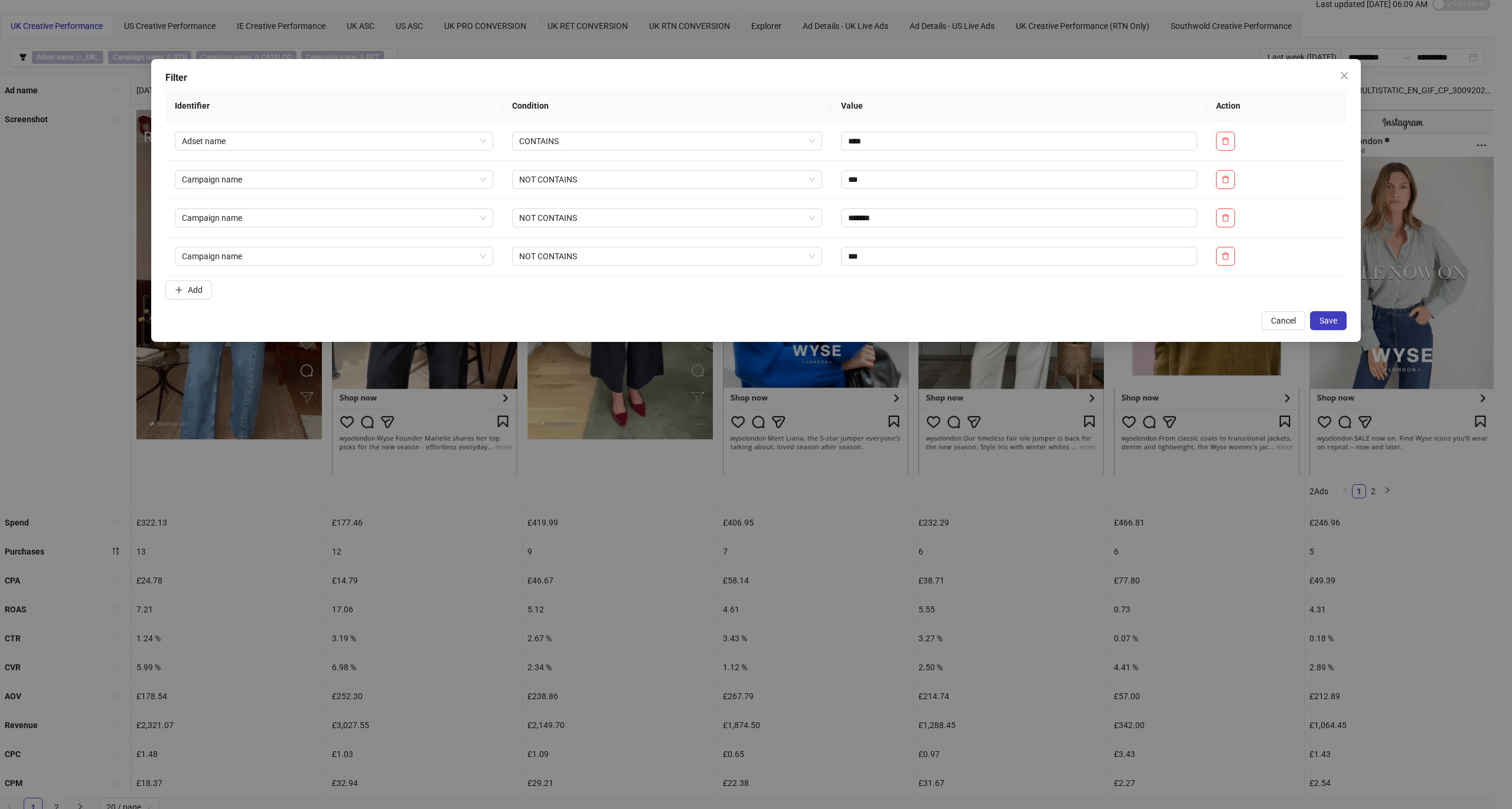
click at [1133, 318] on span "Save" at bounding box center [1328, 320] width 18 height 9
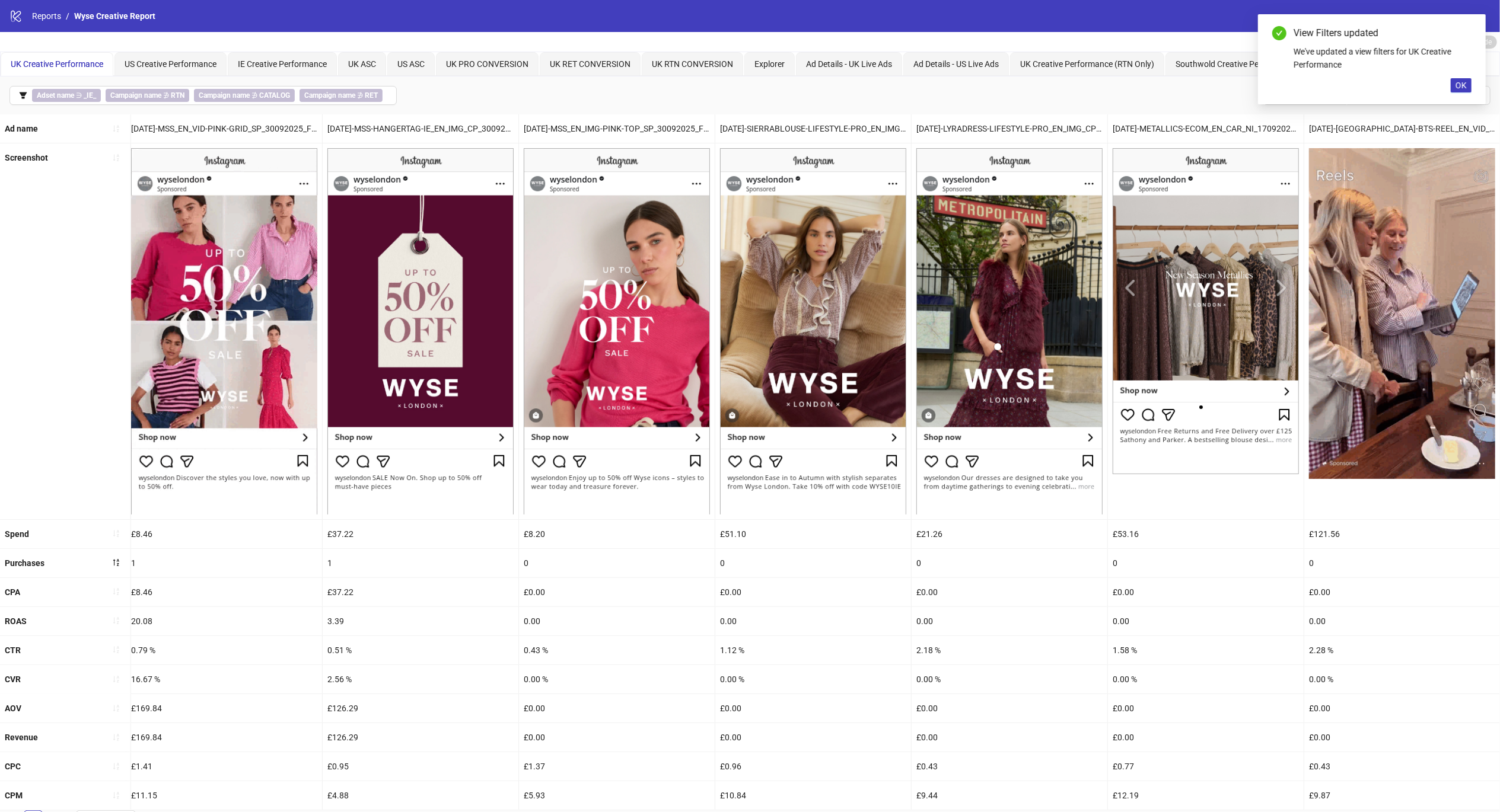
scroll to position [0, 774]
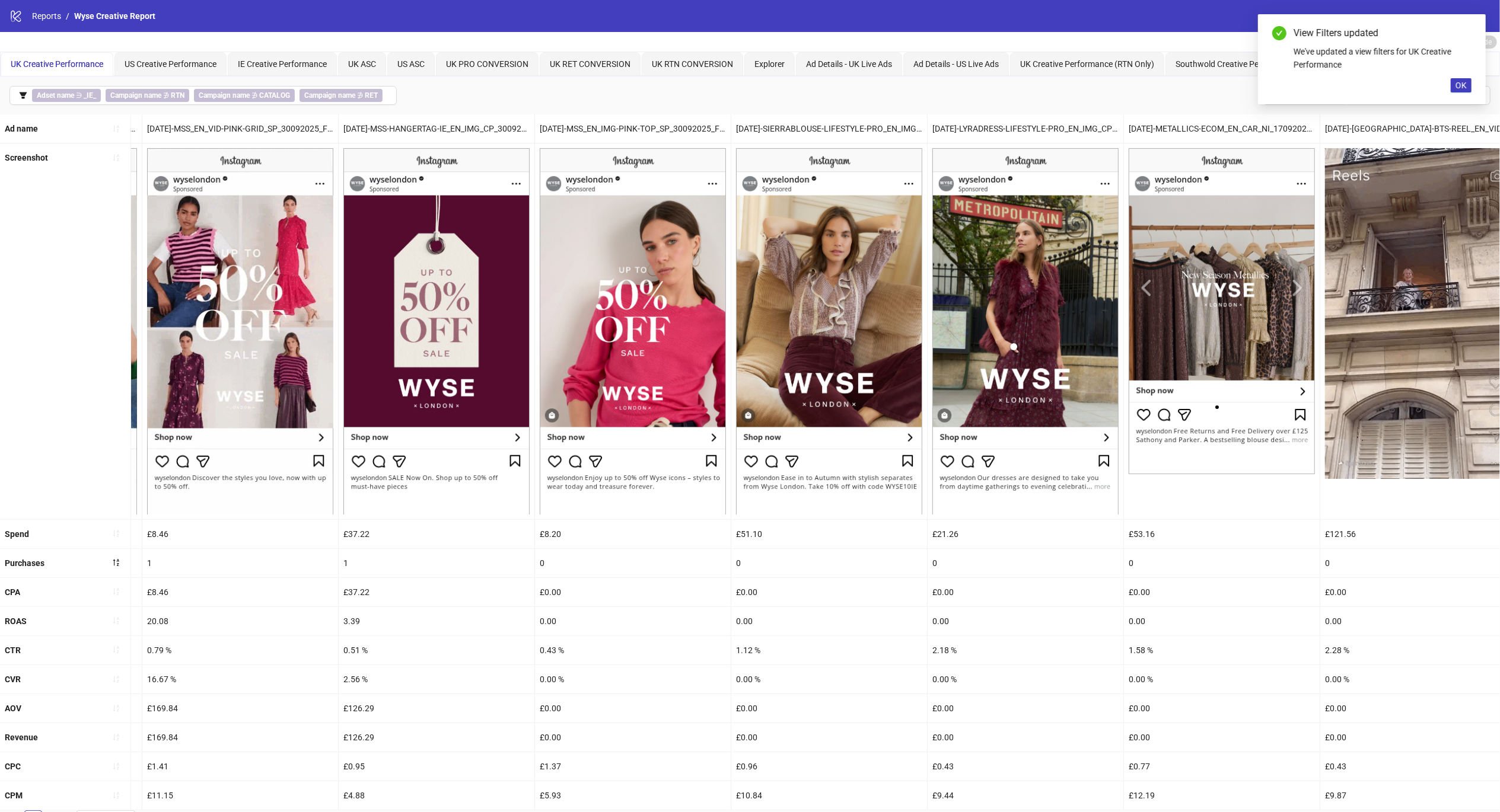
click at [42, 369] on div "Screenshot" at bounding box center [66, 330] width 131 height 375
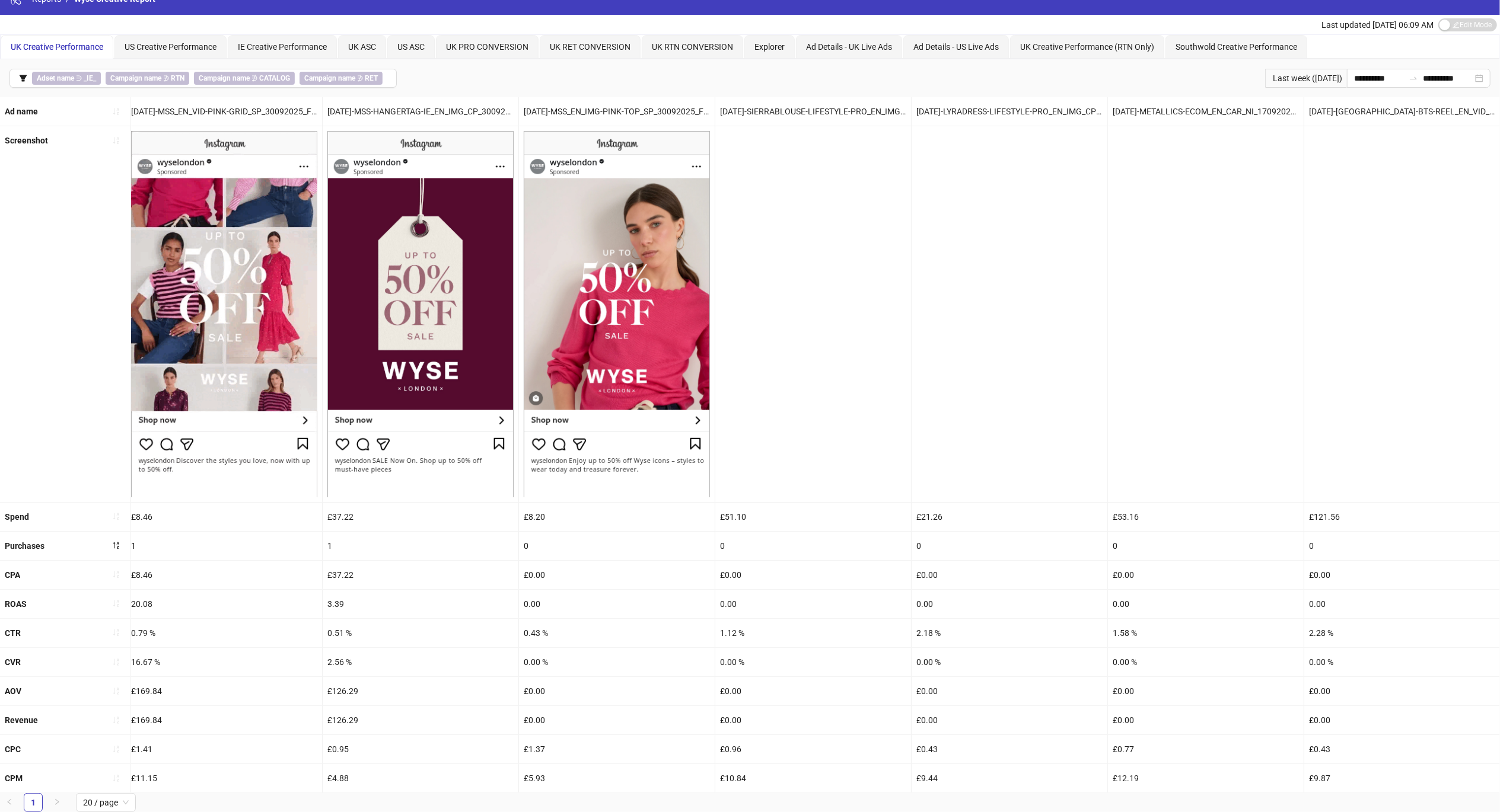
scroll to position [0, 0]
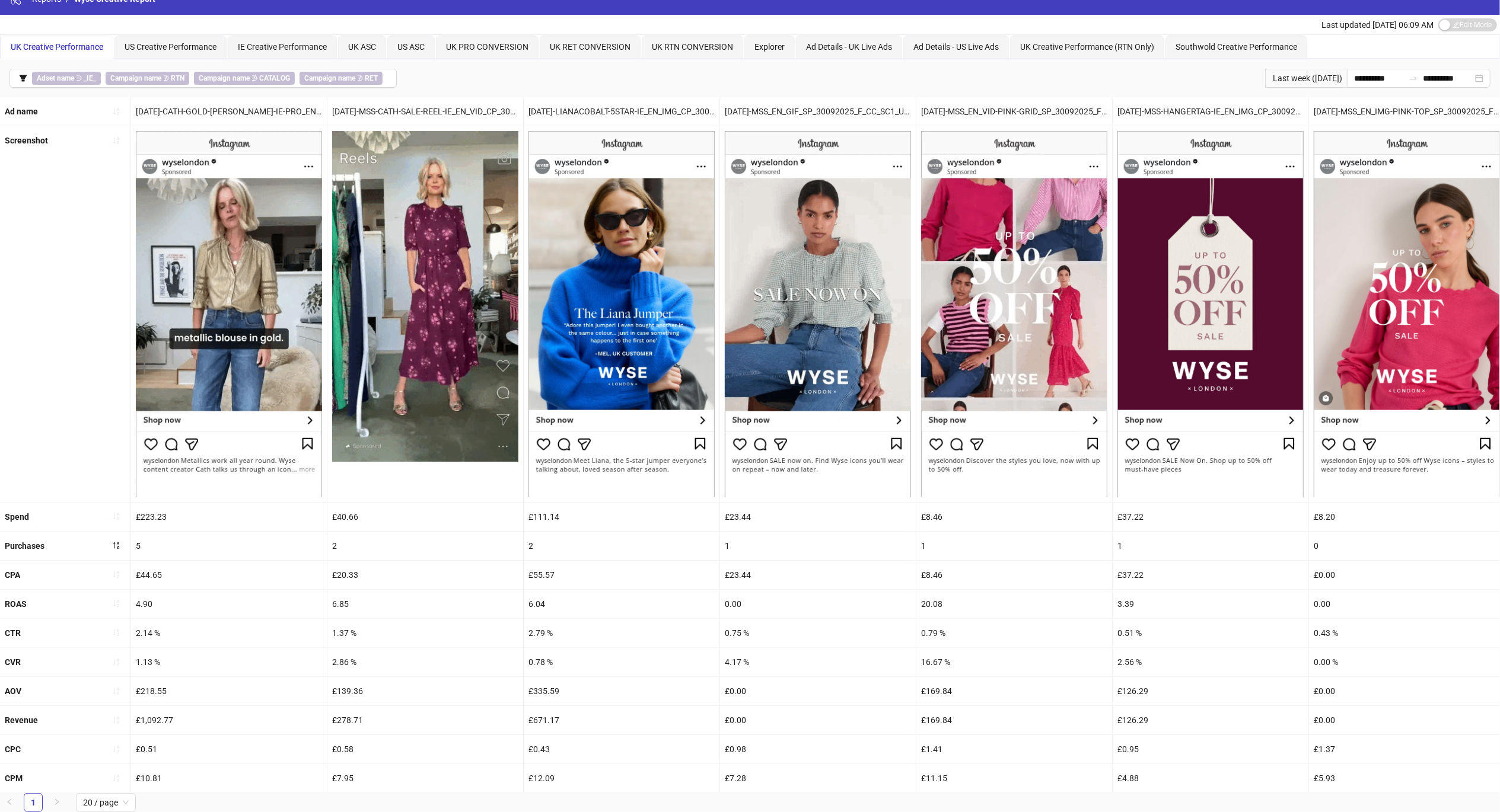
click at [41, 332] on div "Screenshot" at bounding box center [66, 313] width 131 height 375
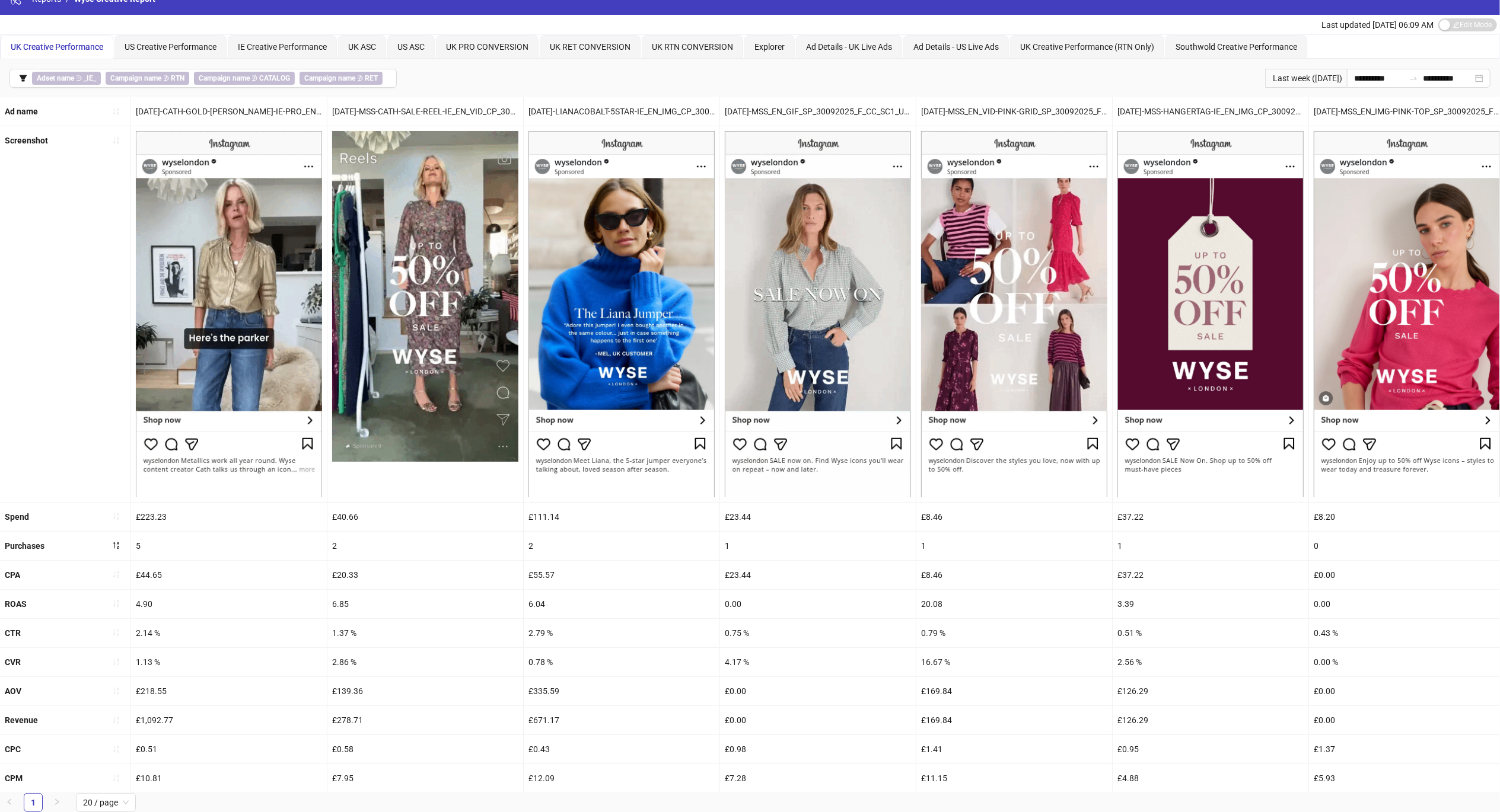
click at [0, 362] on div "Screenshot" at bounding box center [66, 313] width 131 height 375
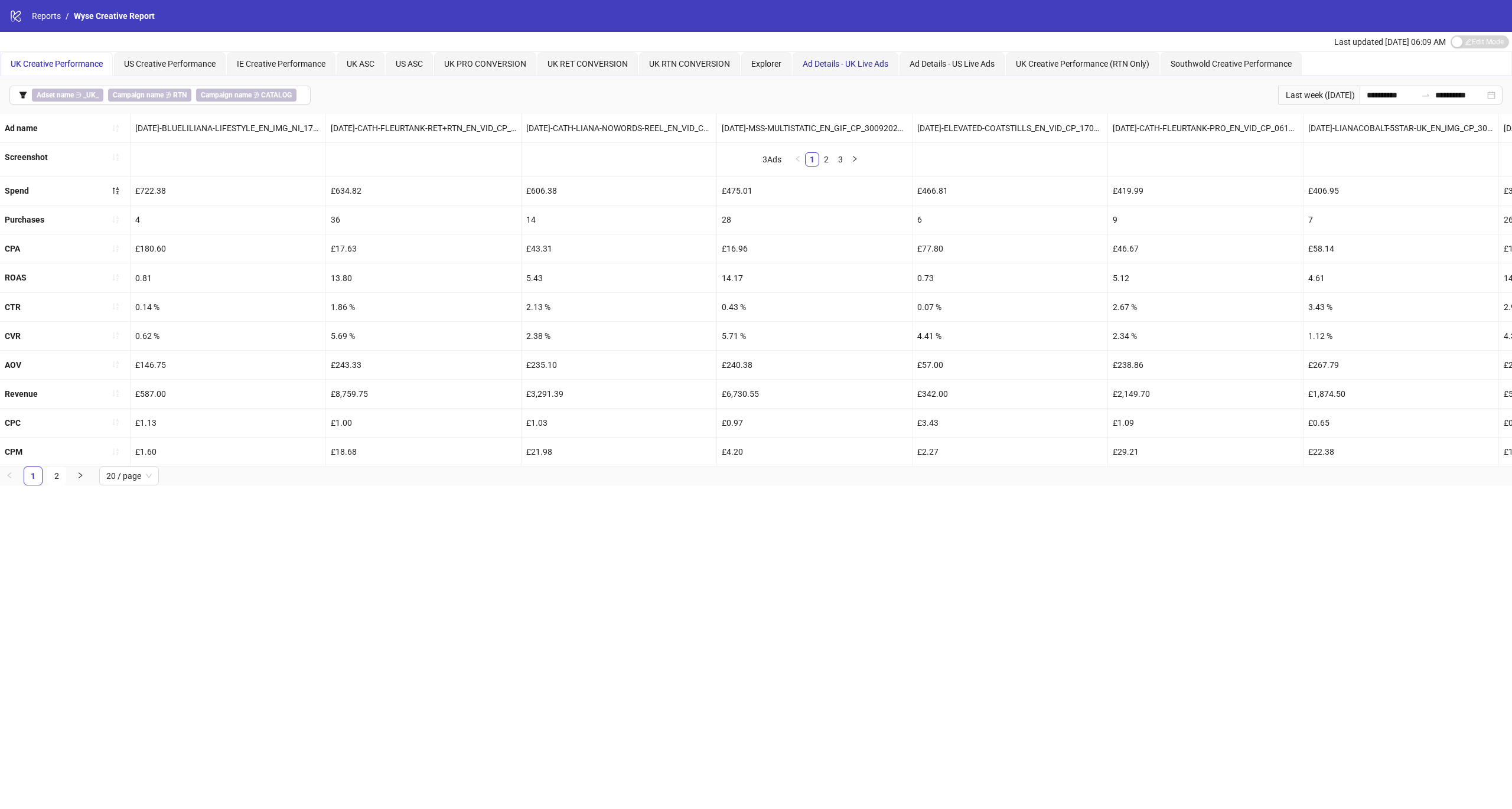
click at [844, 63] on span "Ad Details - UK Live Ads" at bounding box center [845, 63] width 85 height 9
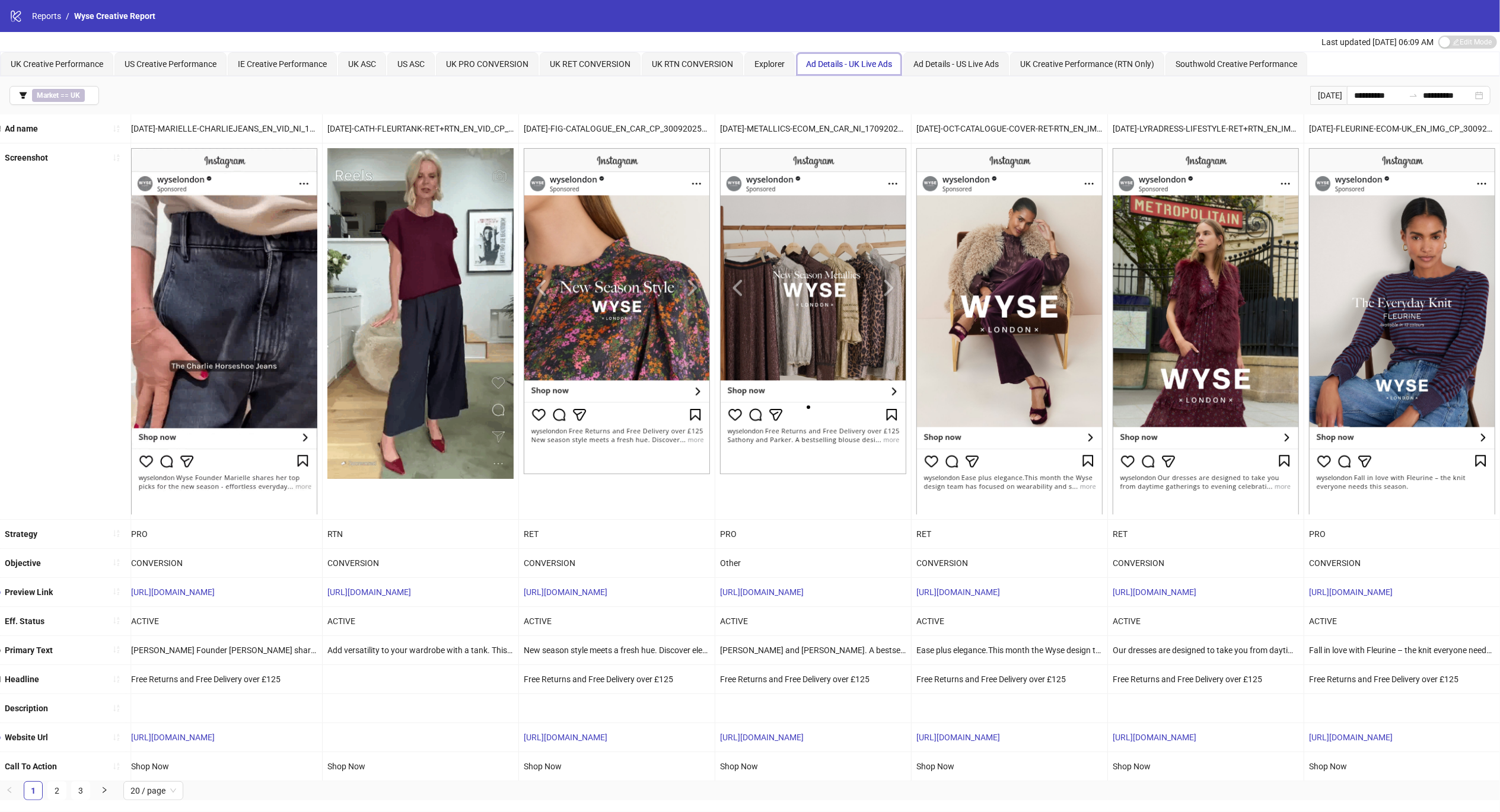
scroll to position [9, 0]
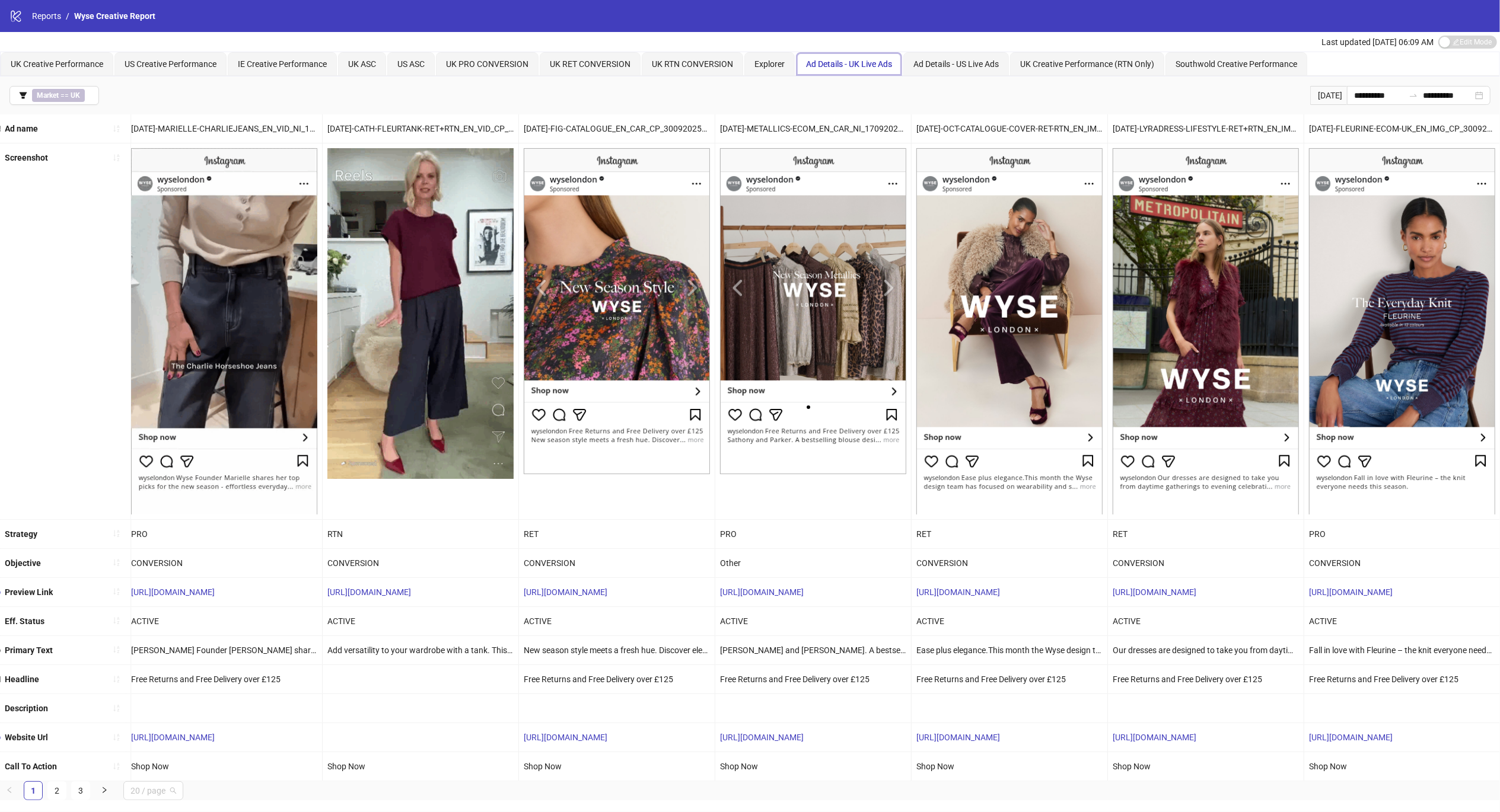
click at [162, 800] on span "20 / page" at bounding box center [153, 791] width 46 height 18
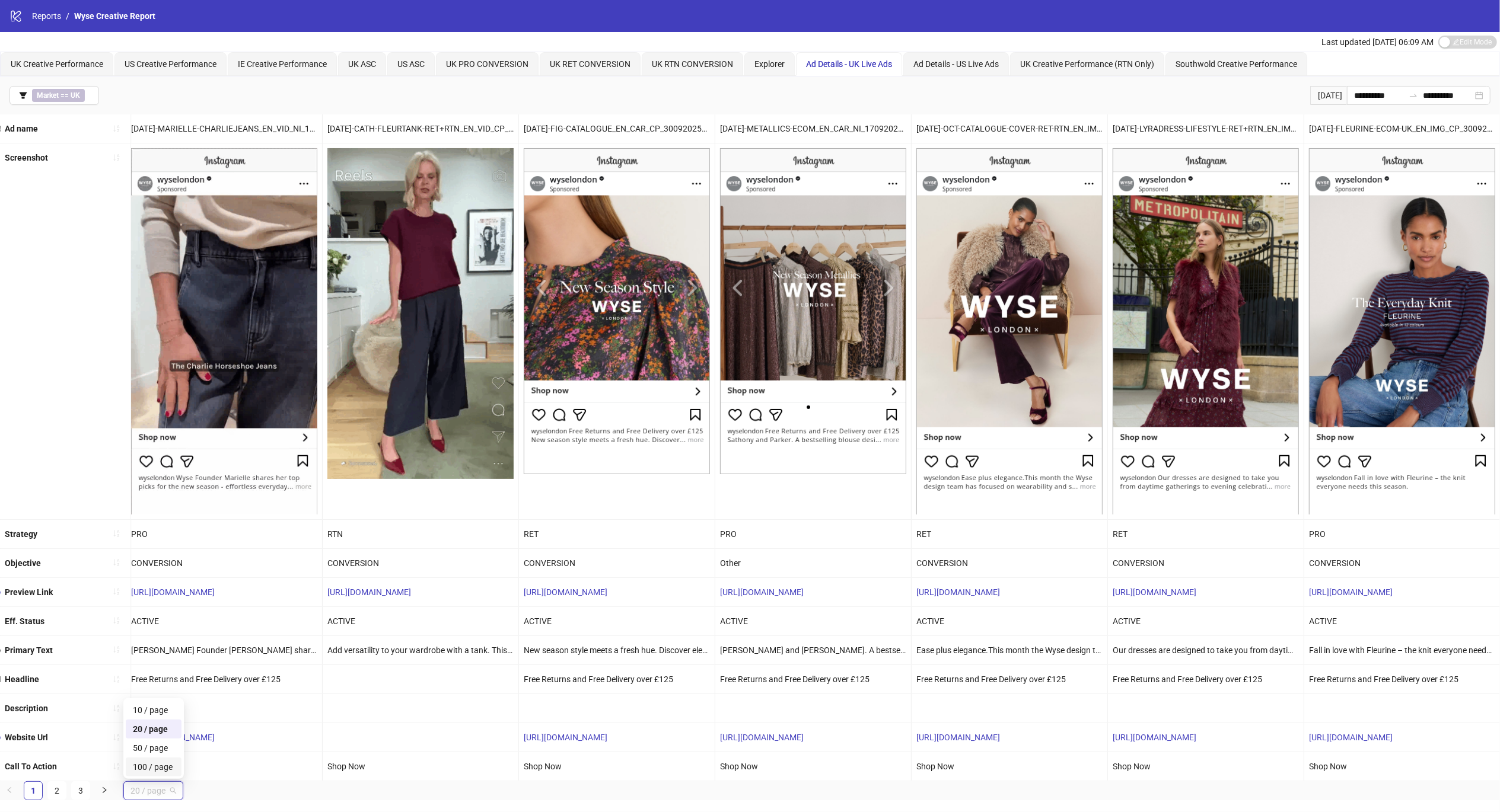
click at [160, 773] on div "100 / page" at bounding box center [154, 767] width 42 height 13
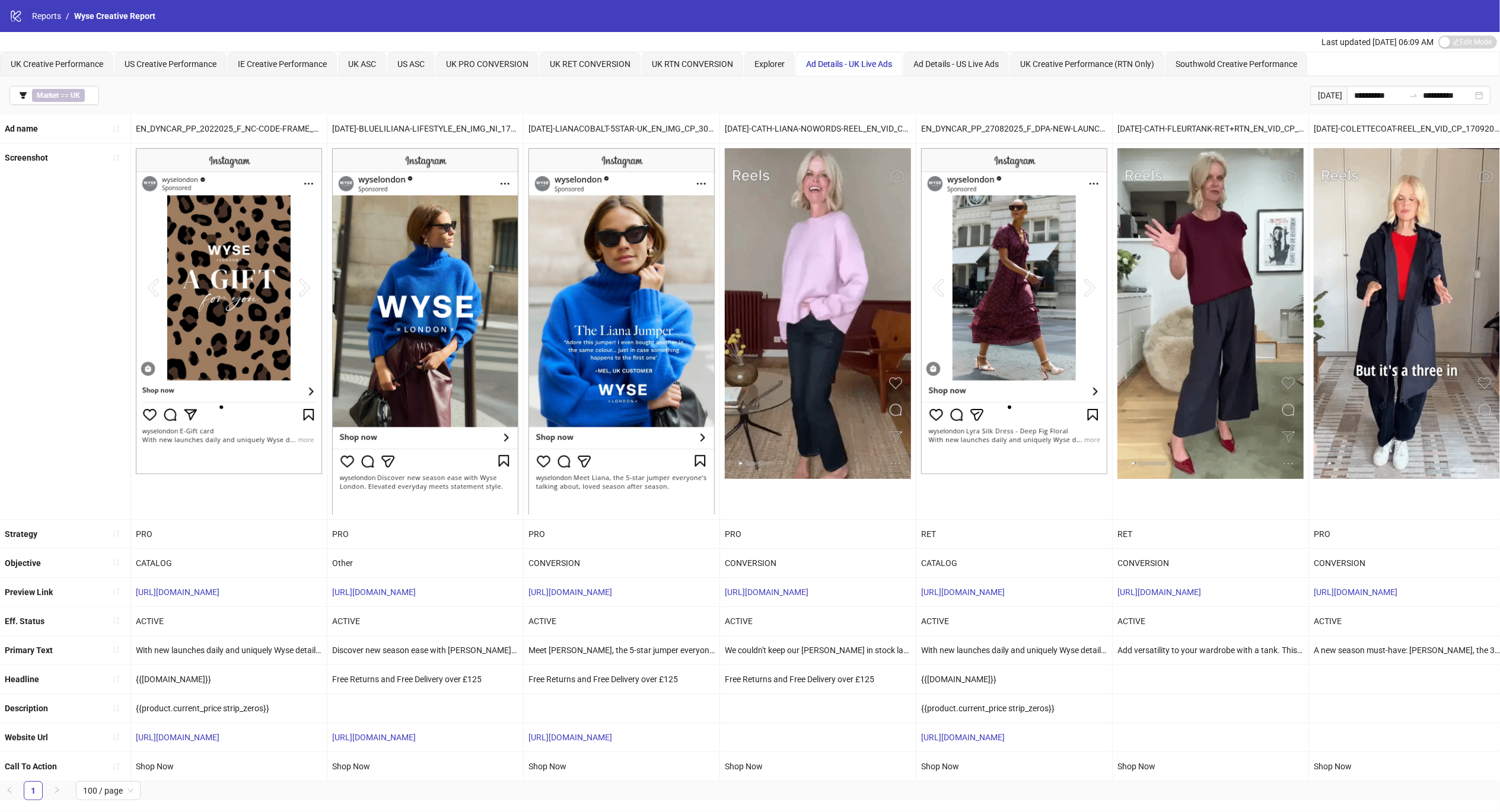
click at [96, 402] on div "Screenshot" at bounding box center [66, 330] width 131 height 375
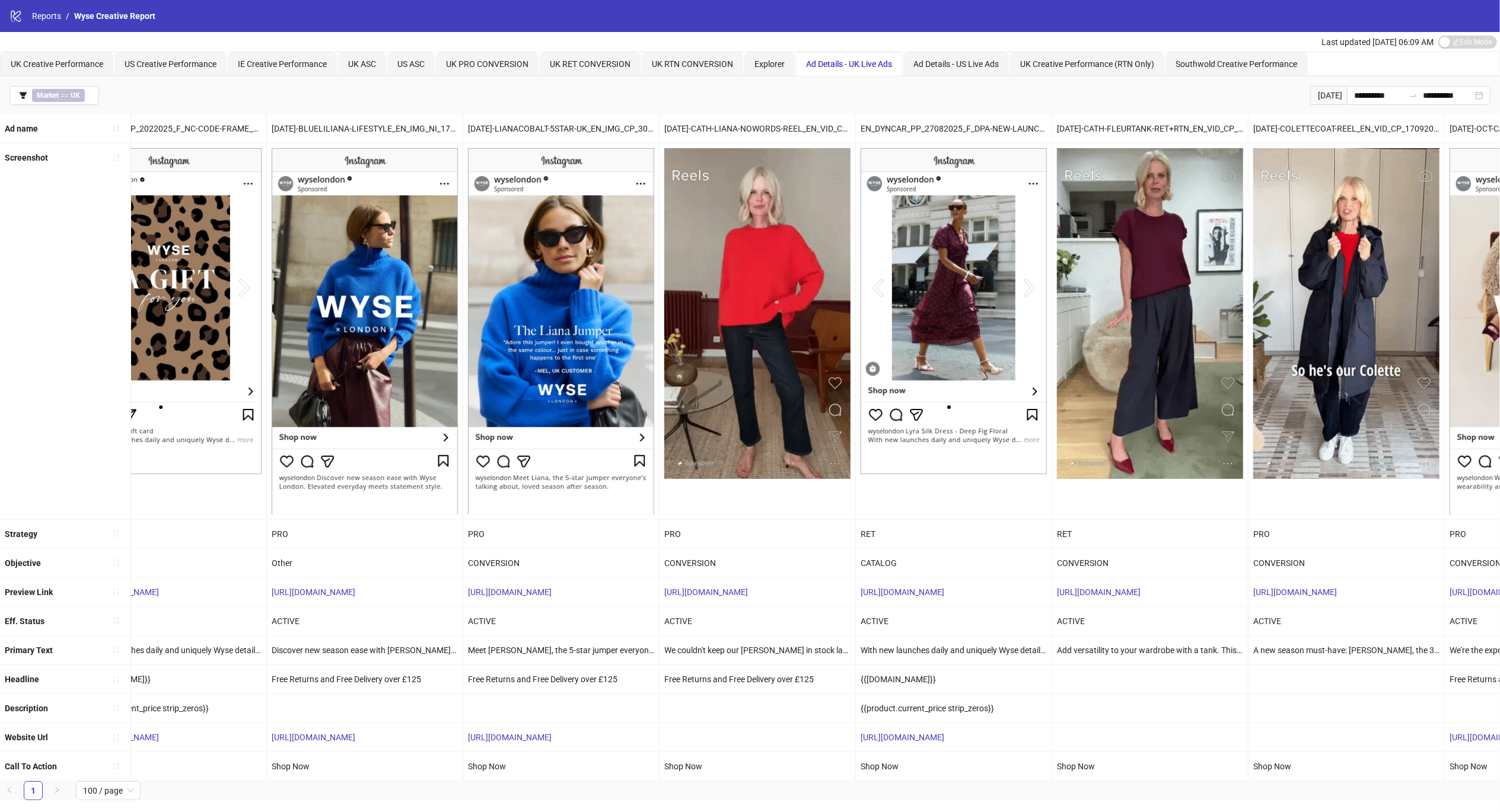
scroll to position [0, 0]
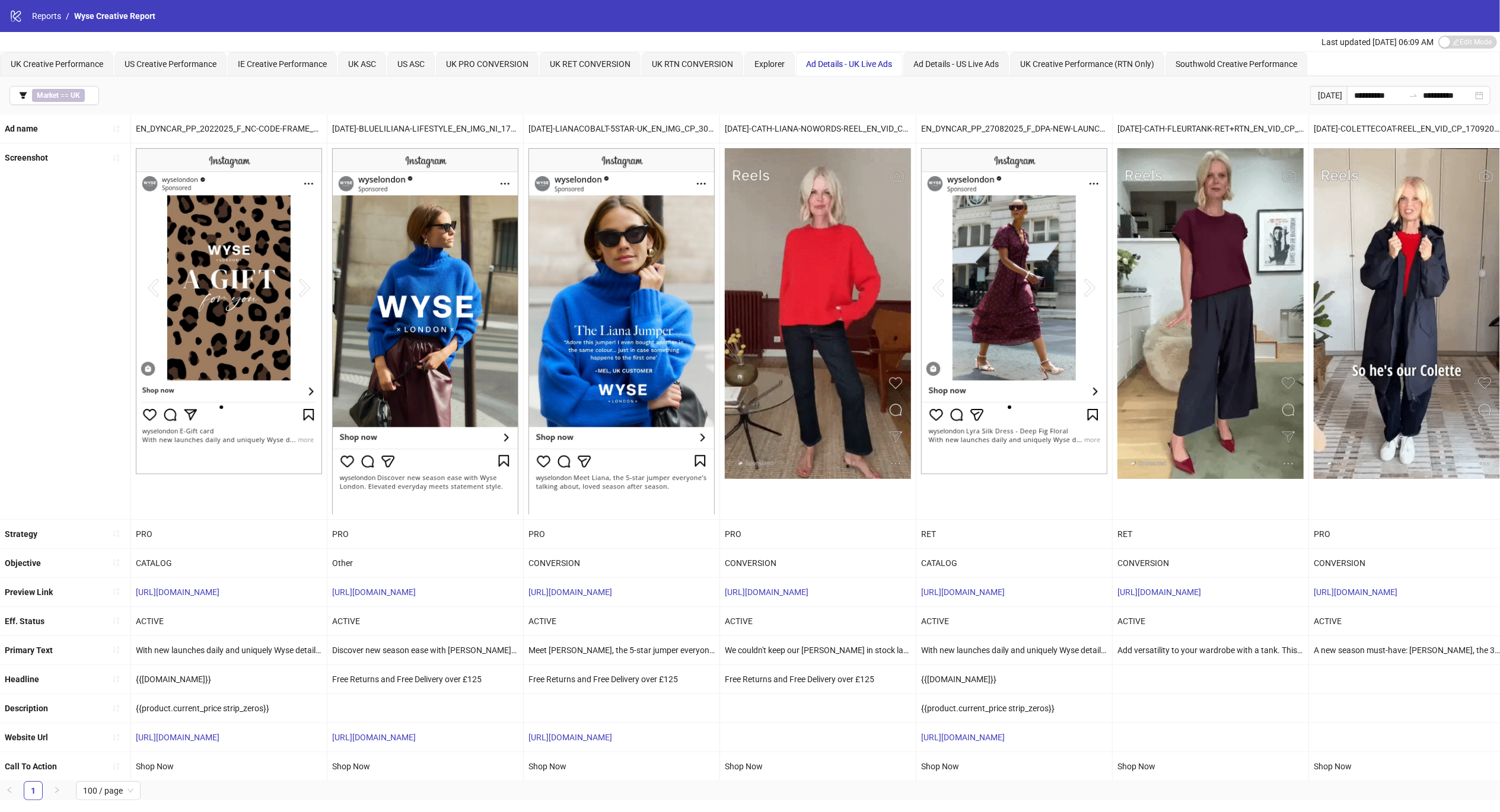
click at [39, 315] on div "Screenshot" at bounding box center [66, 330] width 131 height 375
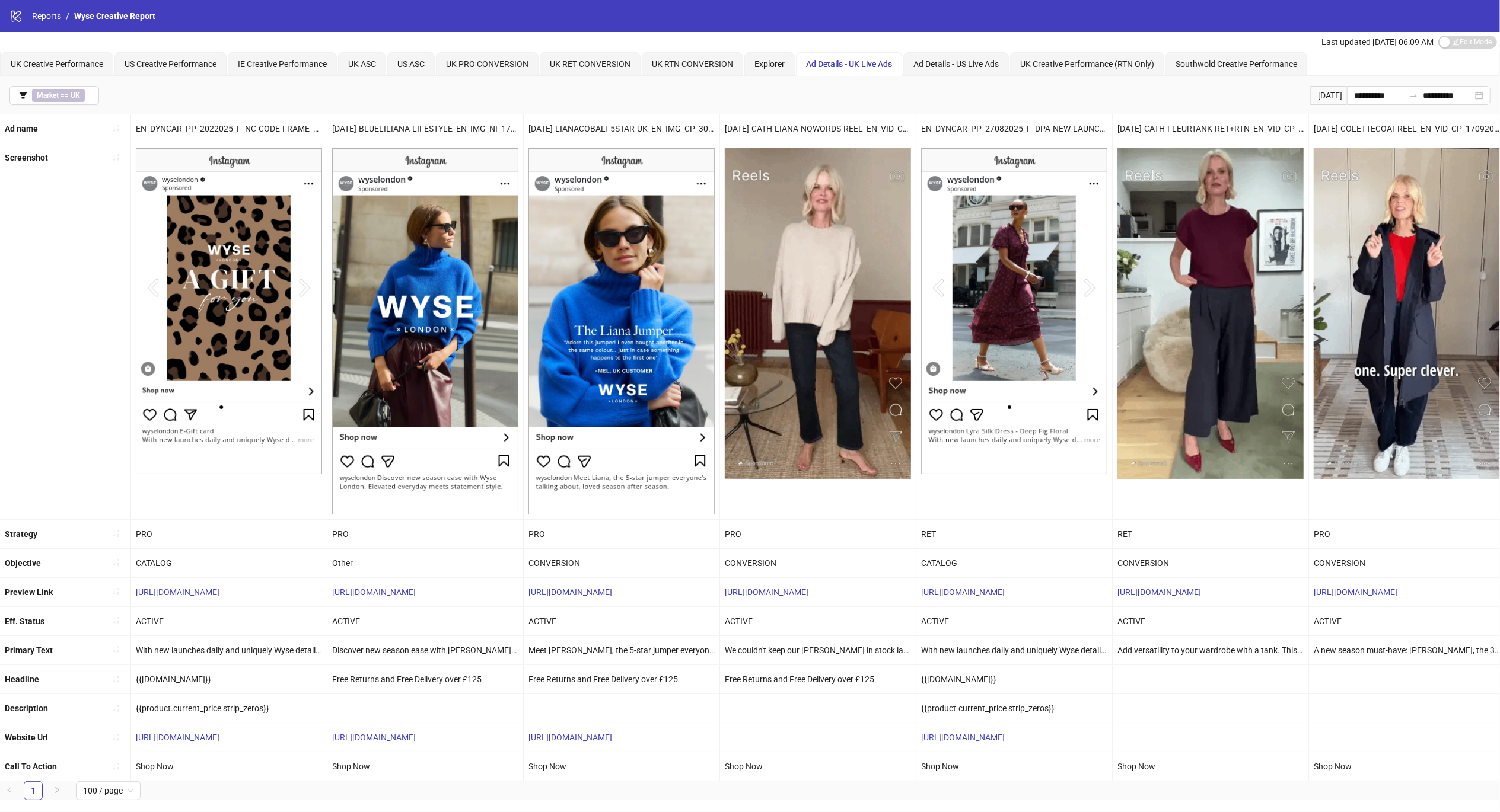
click at [0, 170] on div "Screenshot" at bounding box center [66, 330] width 131 height 375
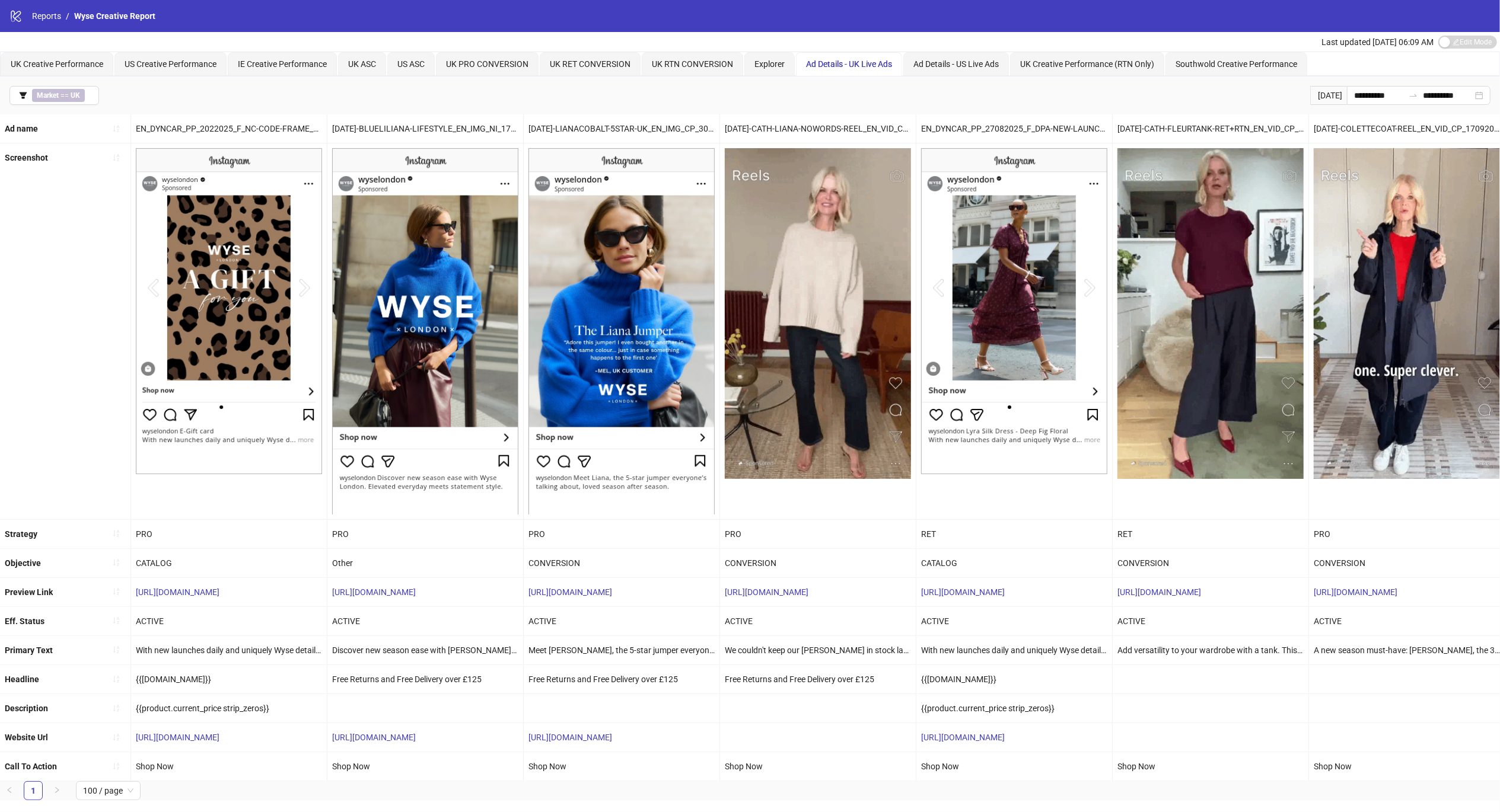
click at [113, 800] on span "100 / page" at bounding box center [108, 791] width 50 height 18
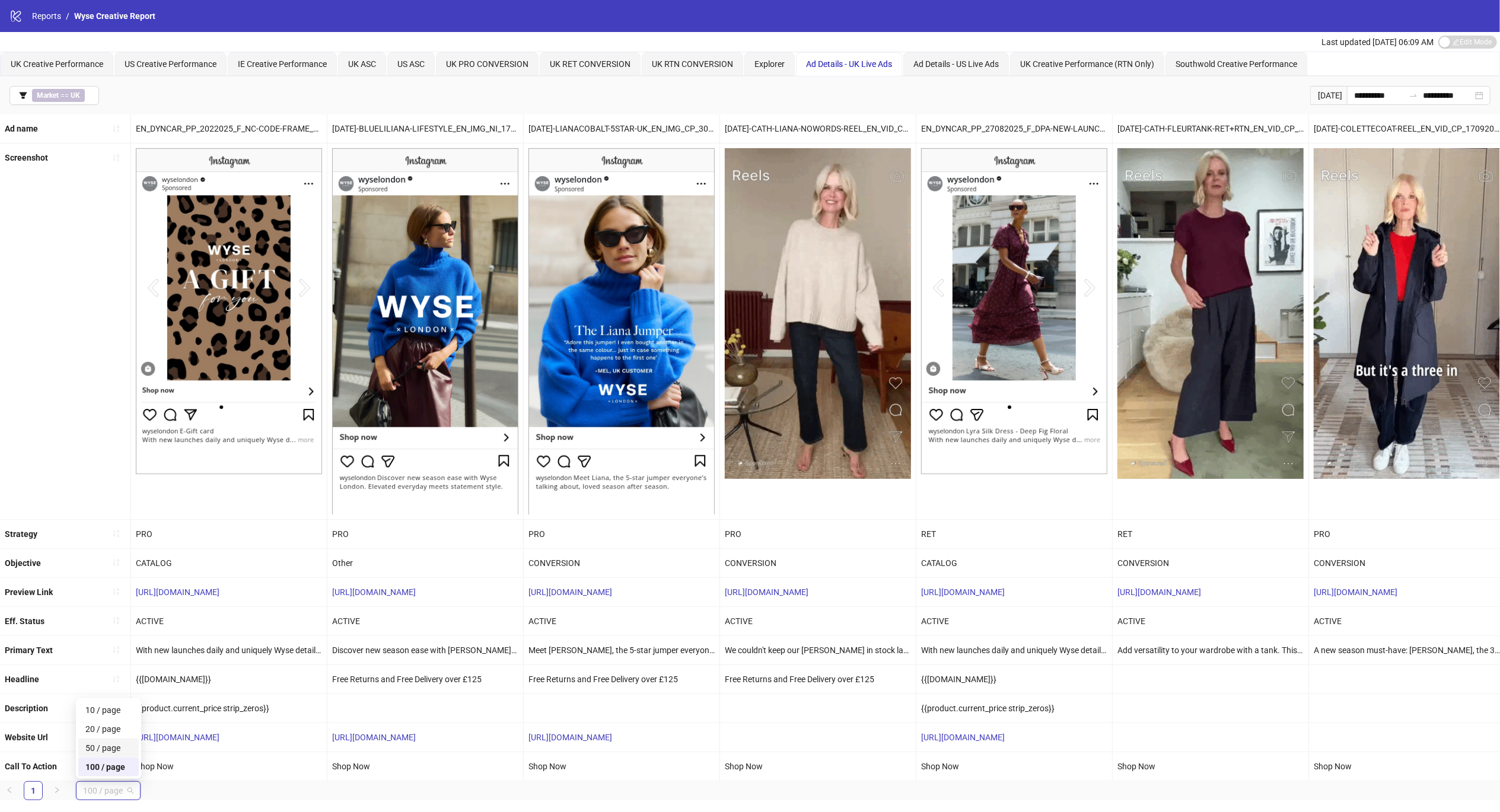
click at [105, 754] on div "50 / page" at bounding box center [108, 748] width 47 height 13
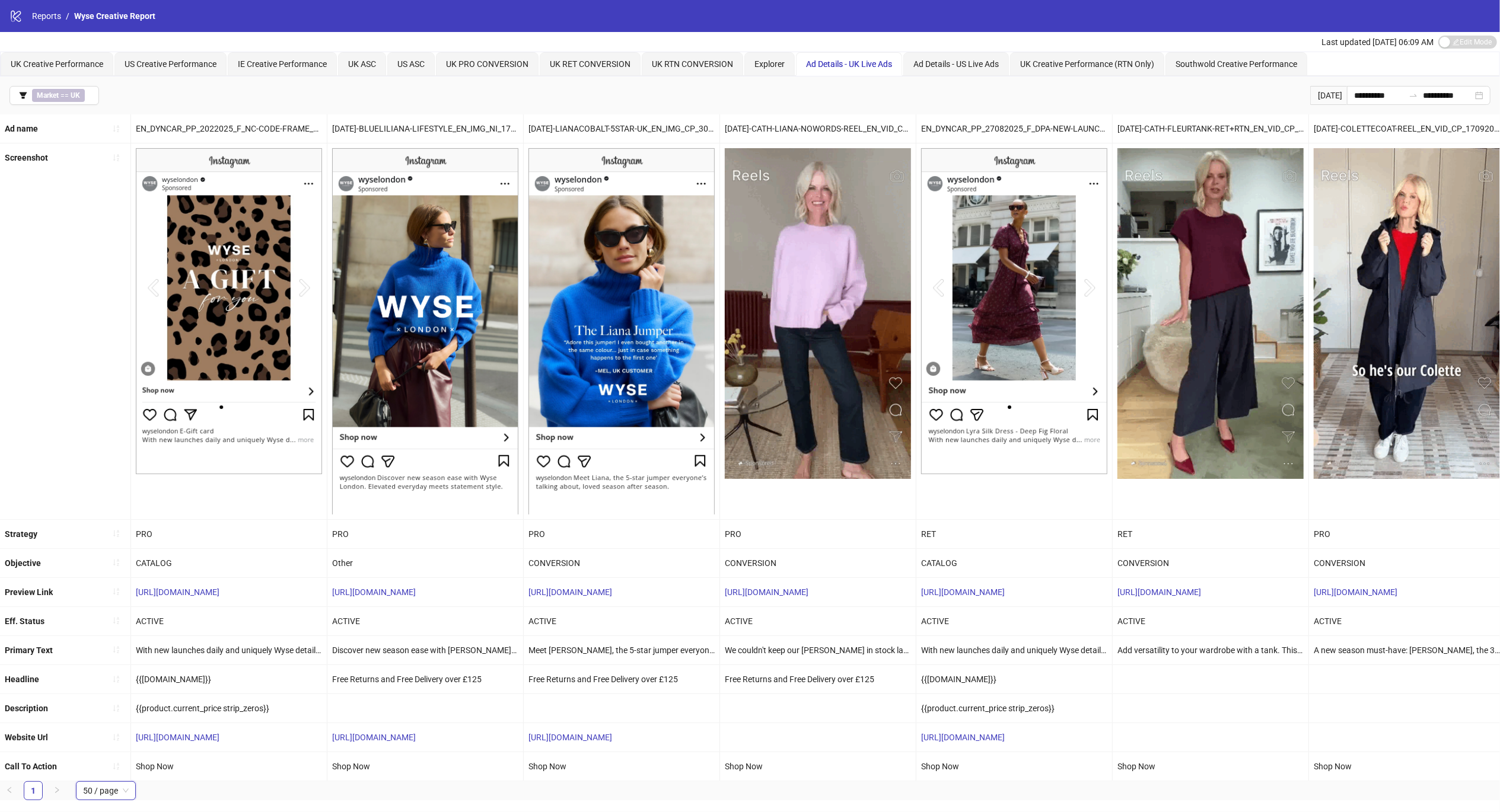
click at [39, 292] on div "Screenshot" at bounding box center [66, 330] width 131 height 375
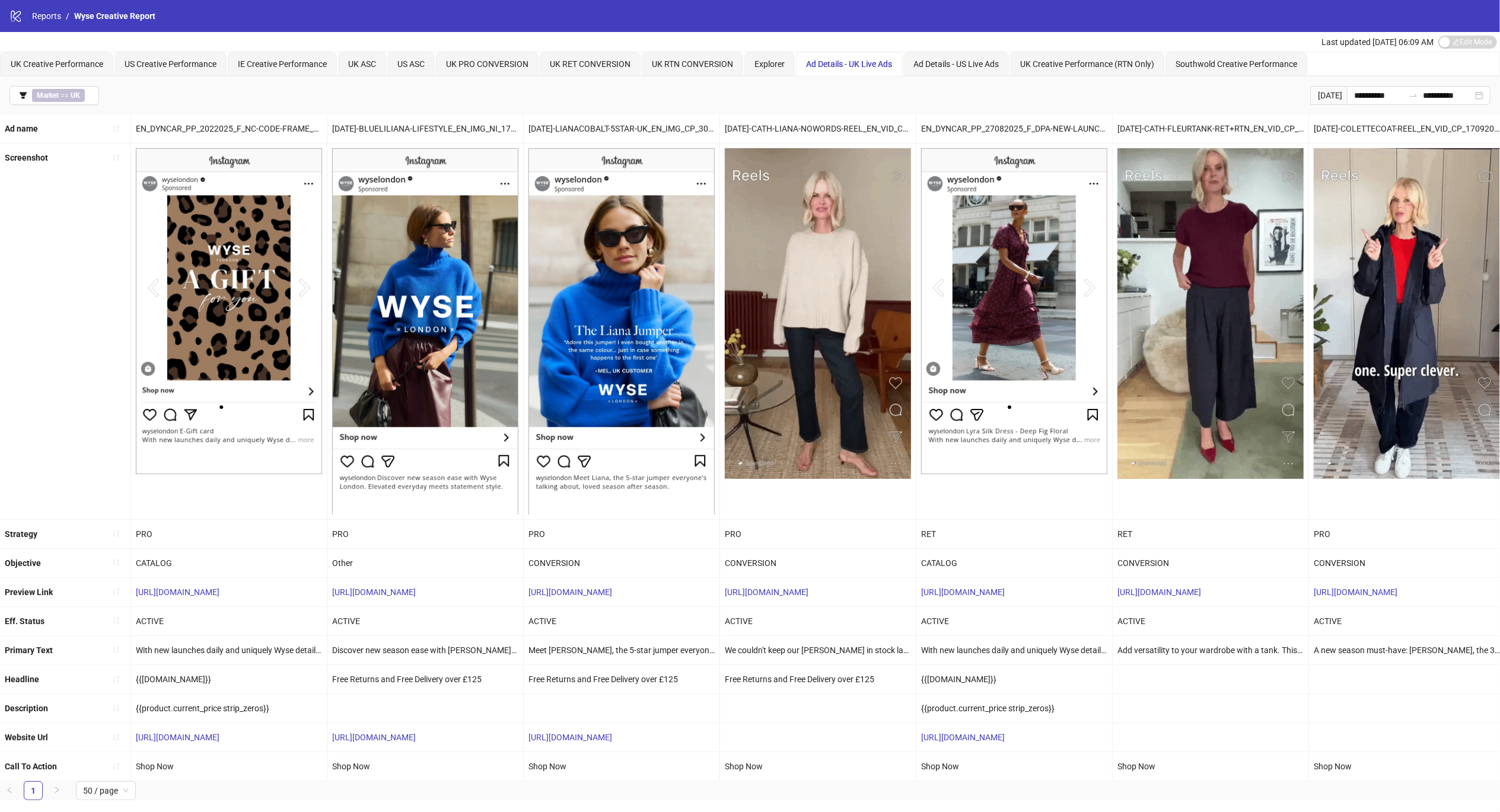
scroll to position [9, 0]
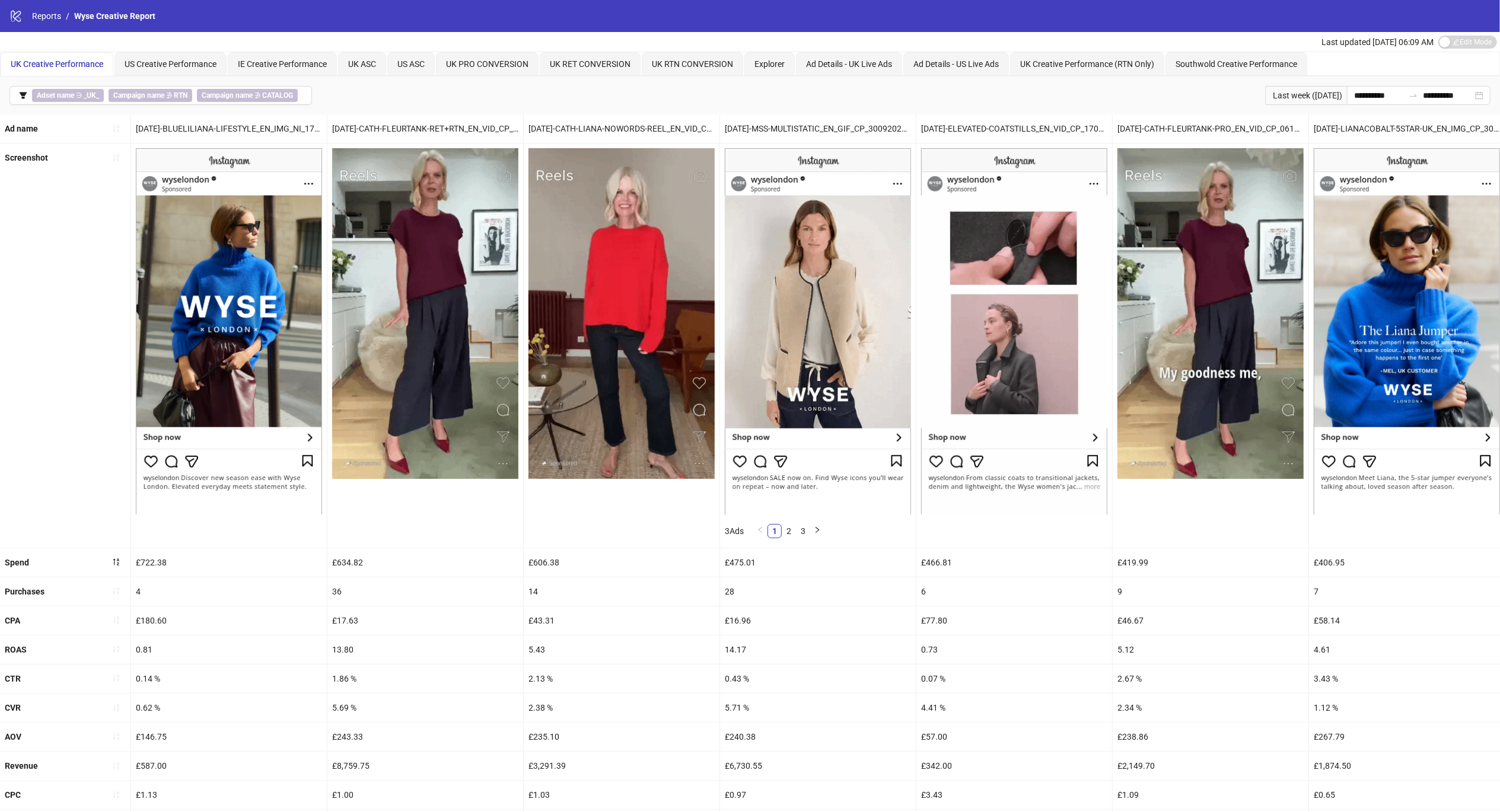
scroll to position [66, 0]
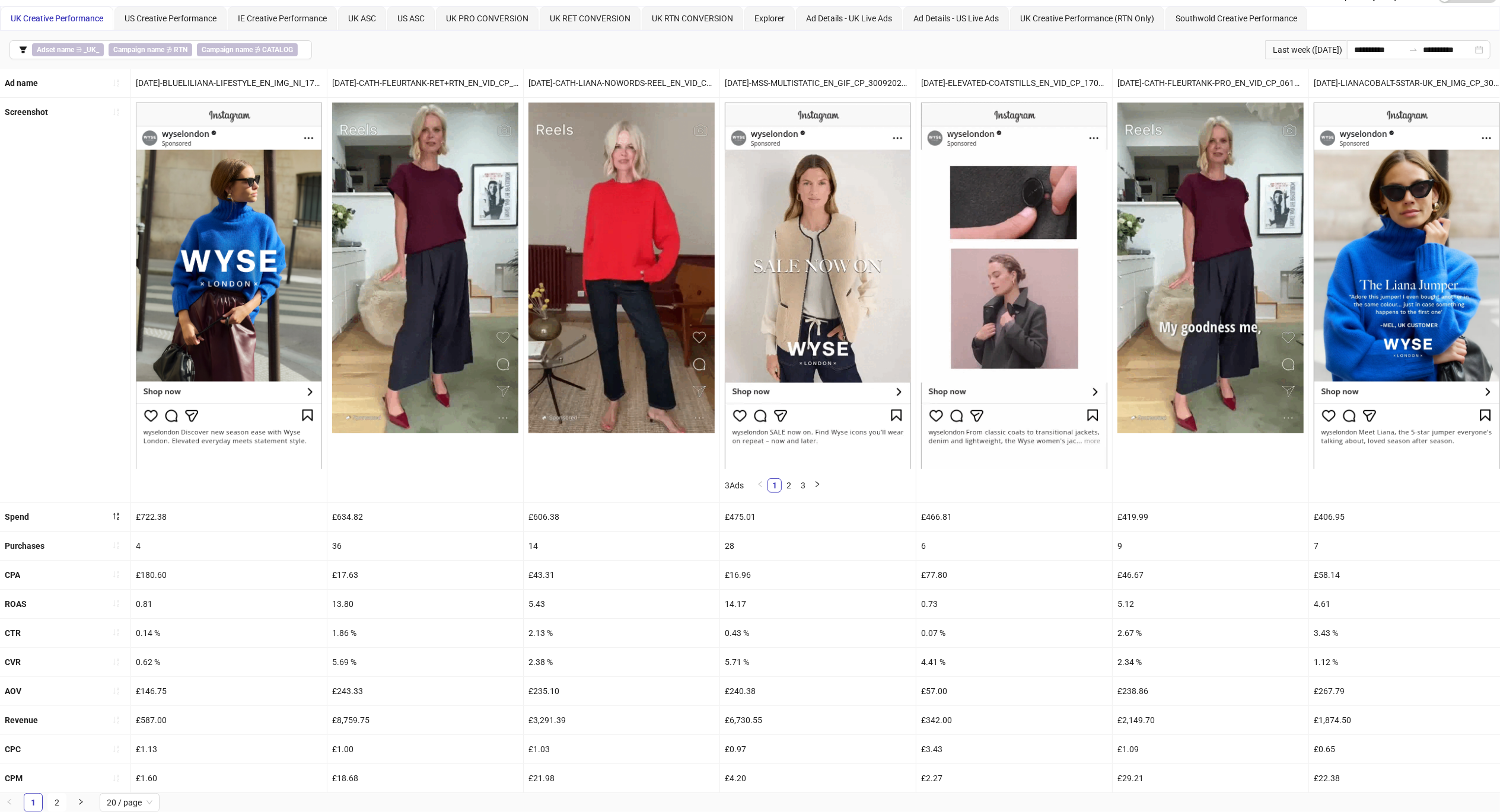
click at [53, 805] on link "2" at bounding box center [56, 802] width 18 height 18
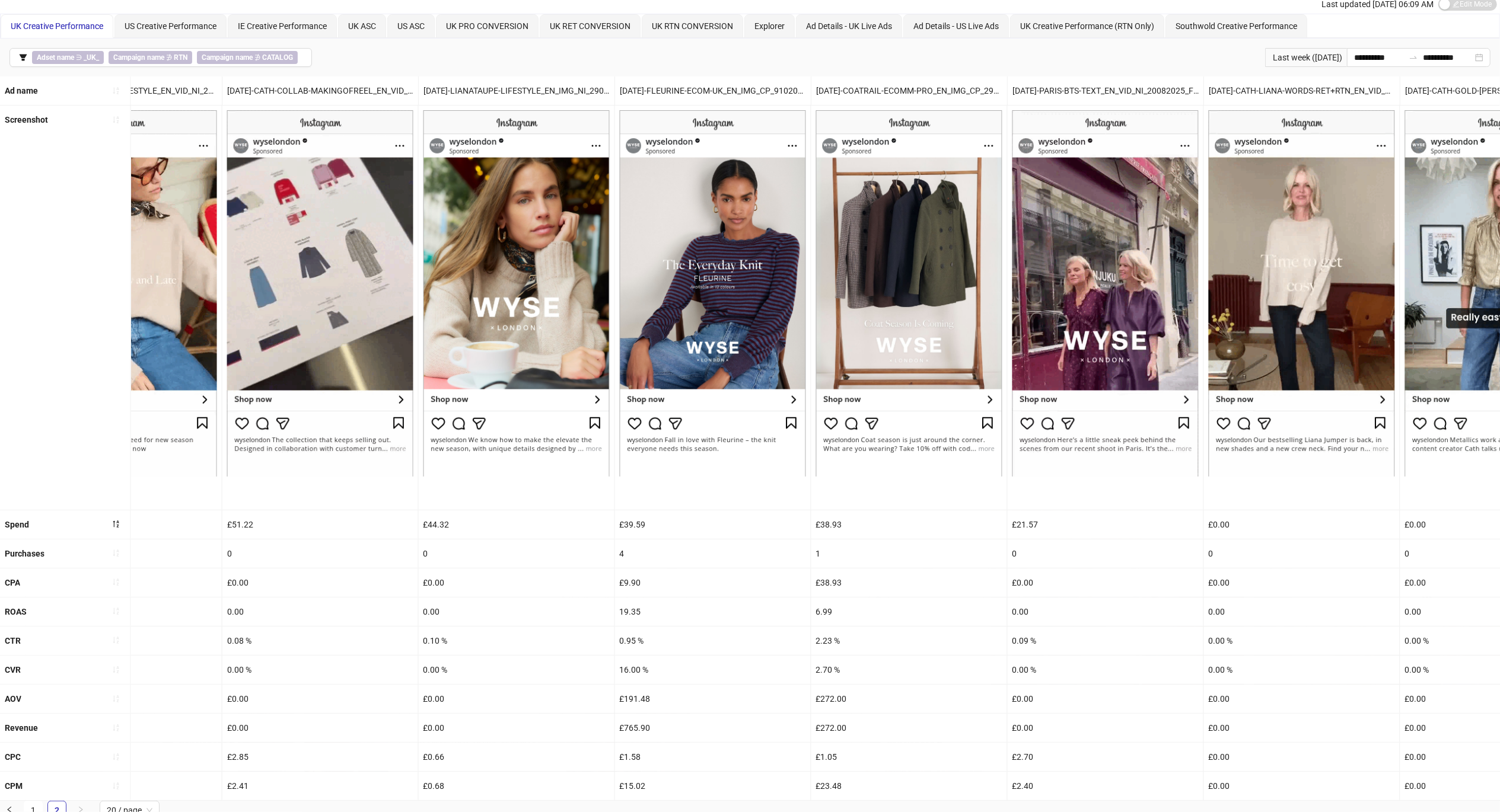
scroll to position [0, 1971]
